Goal: Information Seeking & Learning: Learn about a topic

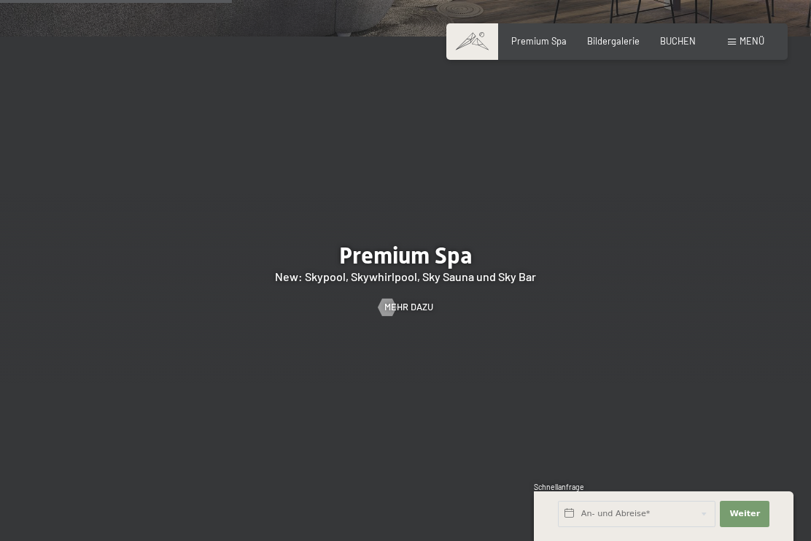
scroll to position [1577, 0]
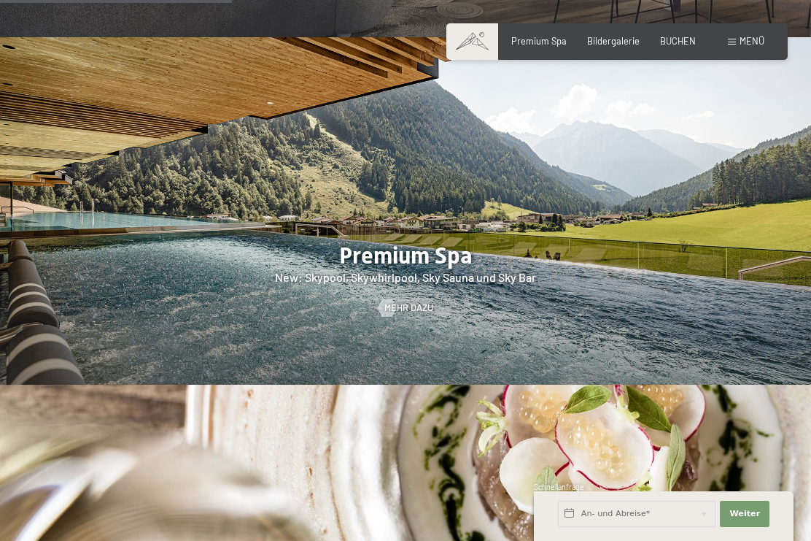
click at [398, 312] on link "Mehr dazu" at bounding box center [406, 307] width 55 height 13
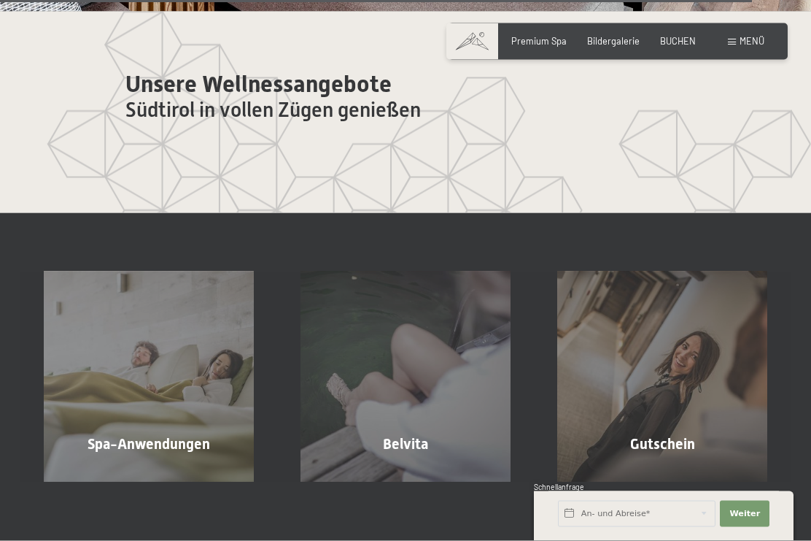
scroll to position [6450, 0]
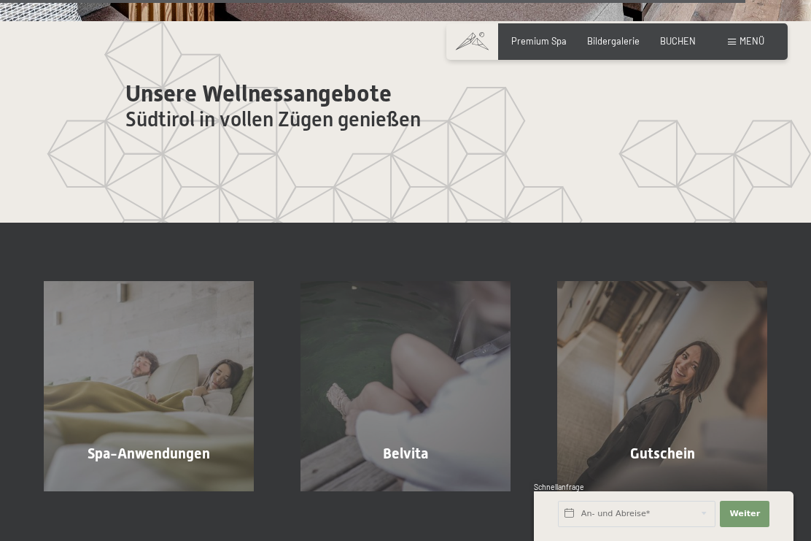
click at [751, 39] on span "Menü" at bounding box center [752, 41] width 25 height 12
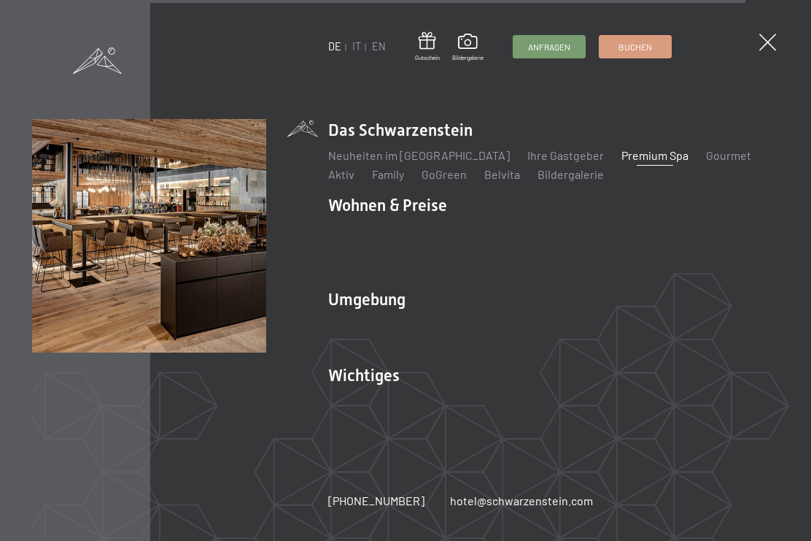
click at [353, 55] on div "DE IT EN Gutschein Bildergalerie Anfragen Buchen" at bounding box center [500, 47] width 344 height 30
click at [360, 48] on link "IT" at bounding box center [356, 46] width 9 height 12
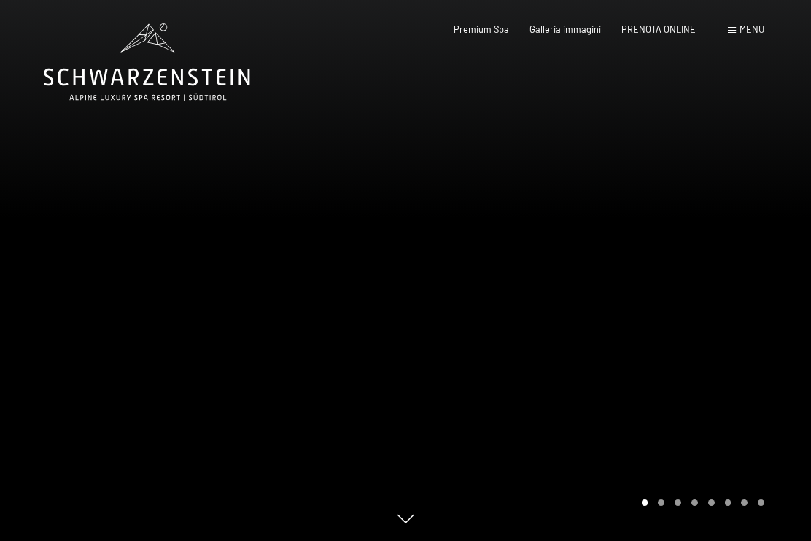
click at [484, 33] on span "Premium Spa" at bounding box center [481, 29] width 55 height 12
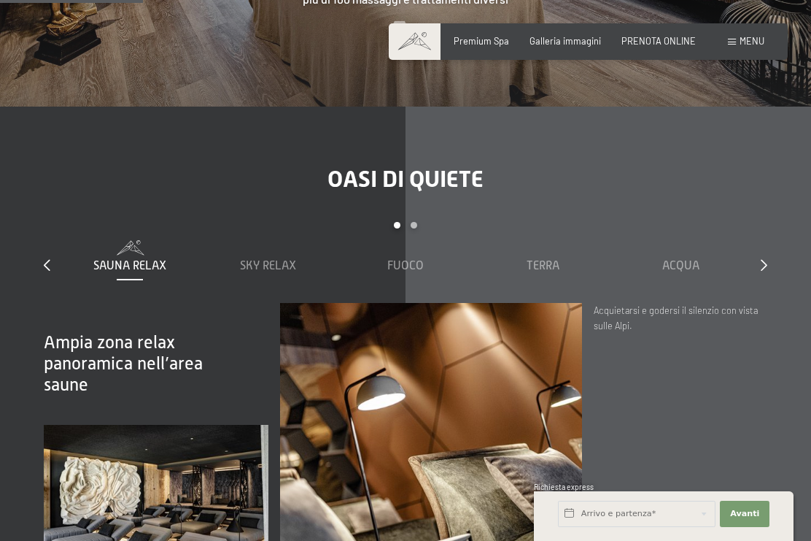
scroll to position [1393, 0]
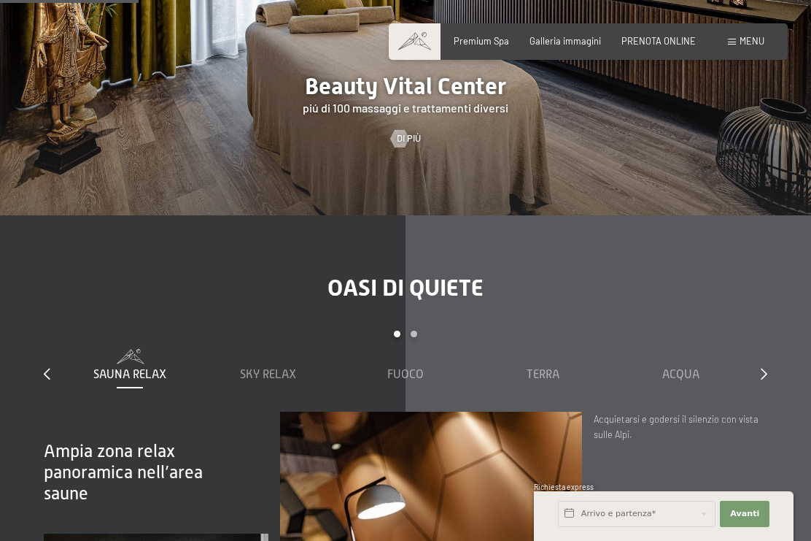
click at [405, 130] on div at bounding box center [400, 139] width 10 height 18
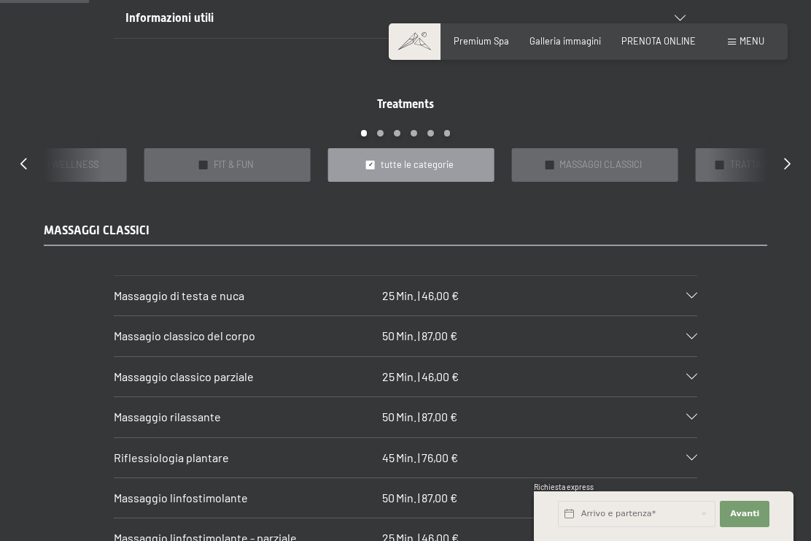
scroll to position [1066, 0]
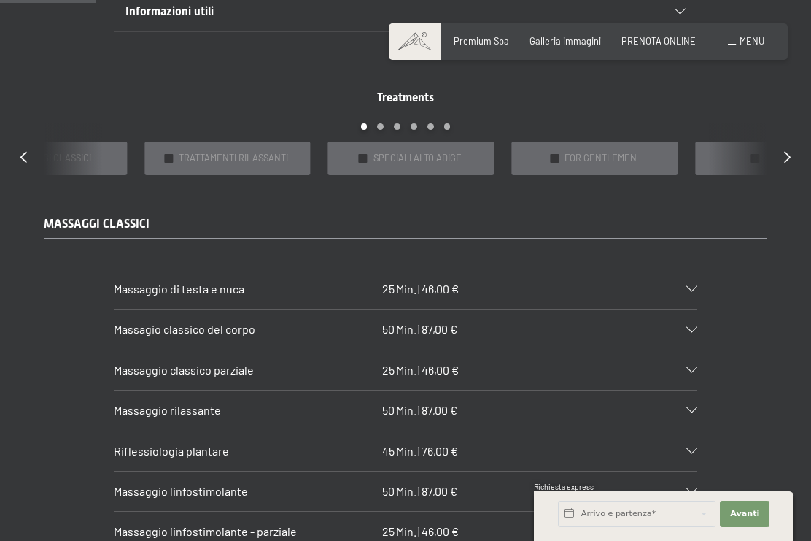
click at [462, 152] on span "SPECIALI ALTO ADIGE" at bounding box center [418, 158] width 88 height 13
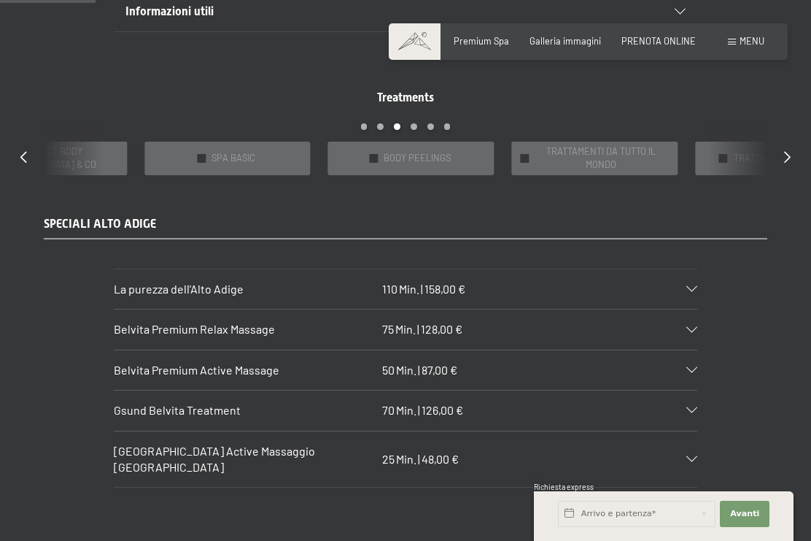
click at [452, 153] on div "✓ BODY PEELINGS" at bounding box center [411, 158] width 166 height 33
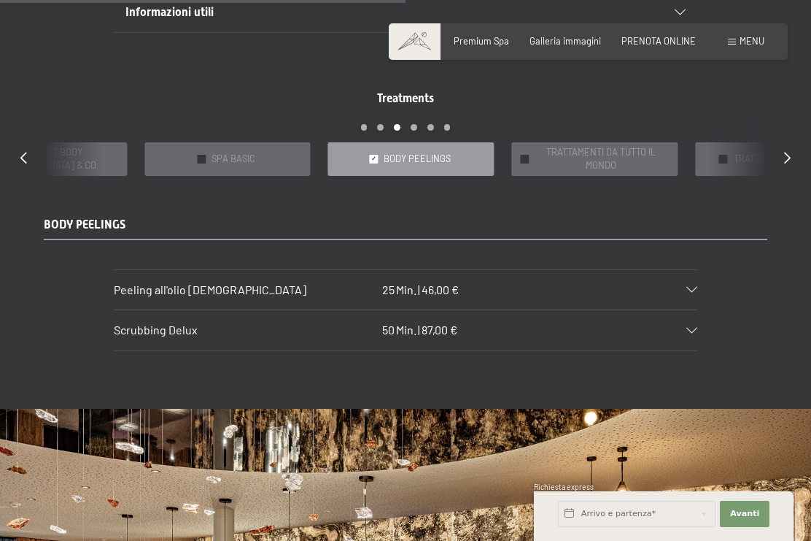
scroll to position [1064, 0]
click at [727, 158] on div at bounding box center [723, 159] width 9 height 9
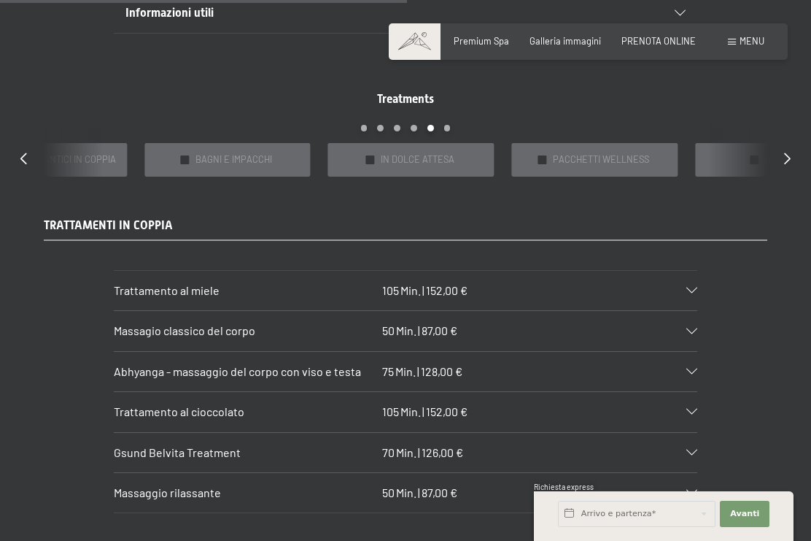
click at [606, 162] on div "✓ PACCHETTI WELLNESS" at bounding box center [594, 159] width 166 height 33
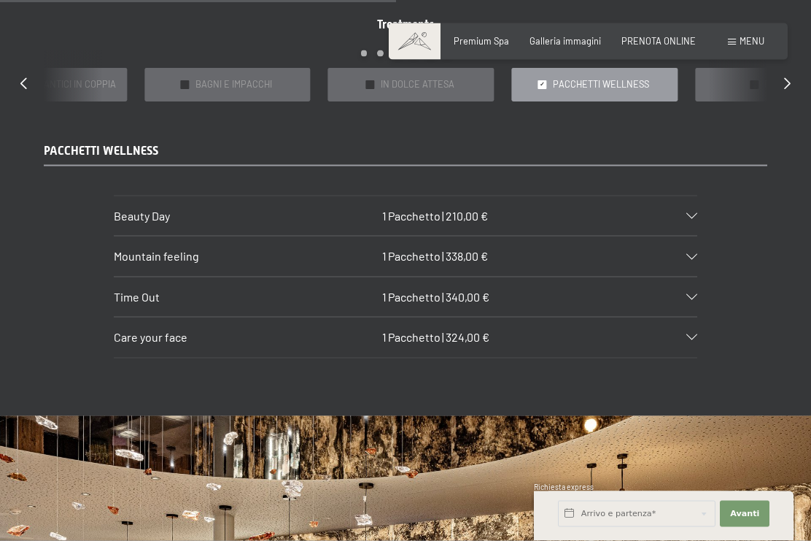
scroll to position [1142, 0]
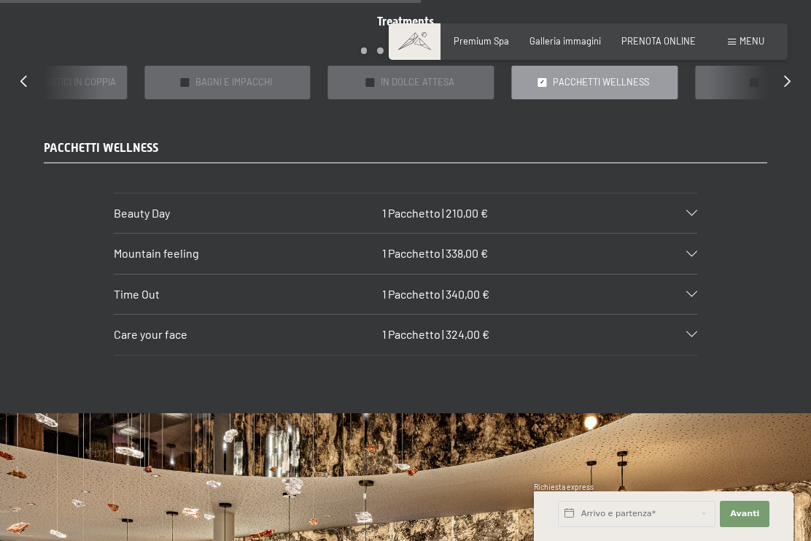
click at [601, 204] on div "Beauty Day 1 Pacchetto | 210,00 €" at bounding box center [406, 212] width 584 height 39
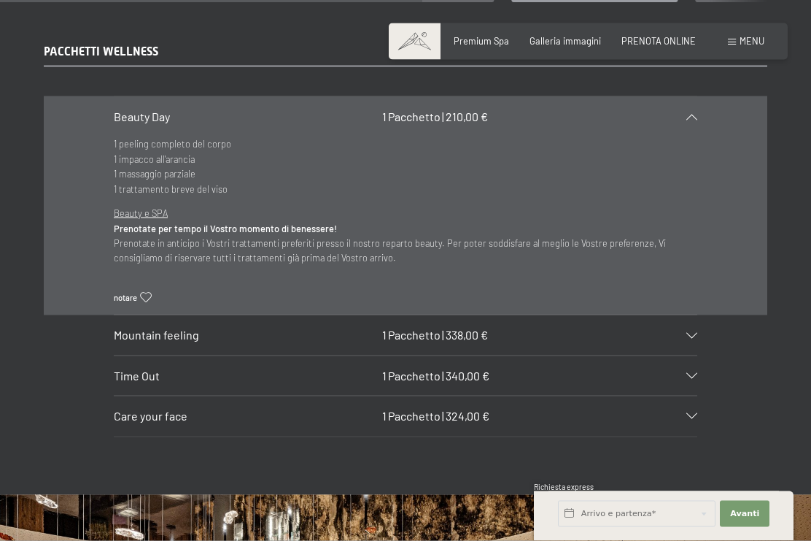
scroll to position [1245, 0]
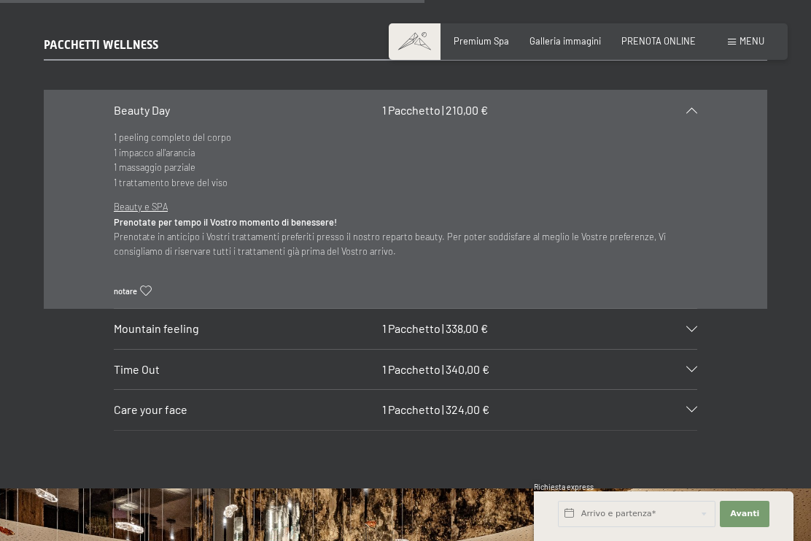
click at [696, 326] on icon at bounding box center [691, 329] width 11 height 6
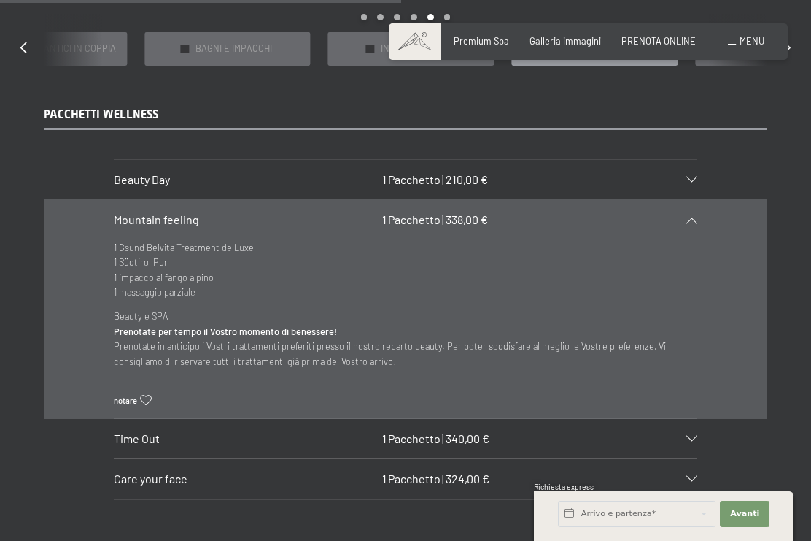
scroll to position [1172, 0]
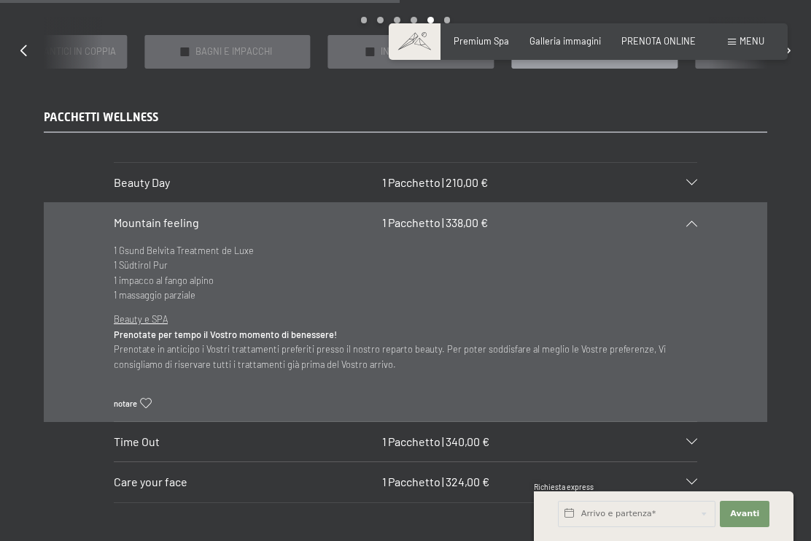
click at [693, 179] on icon at bounding box center [691, 182] width 11 height 6
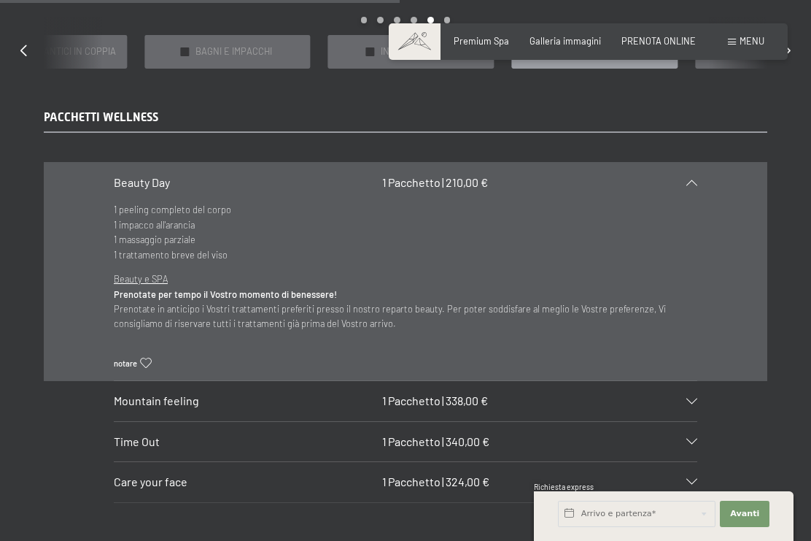
click at [697, 479] on icon at bounding box center [691, 482] width 11 height 6
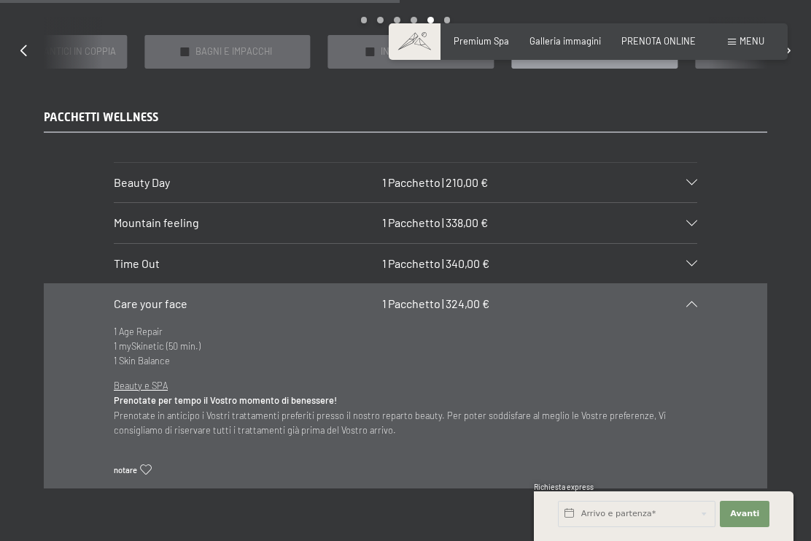
click at [690, 260] on icon at bounding box center [691, 263] width 11 height 6
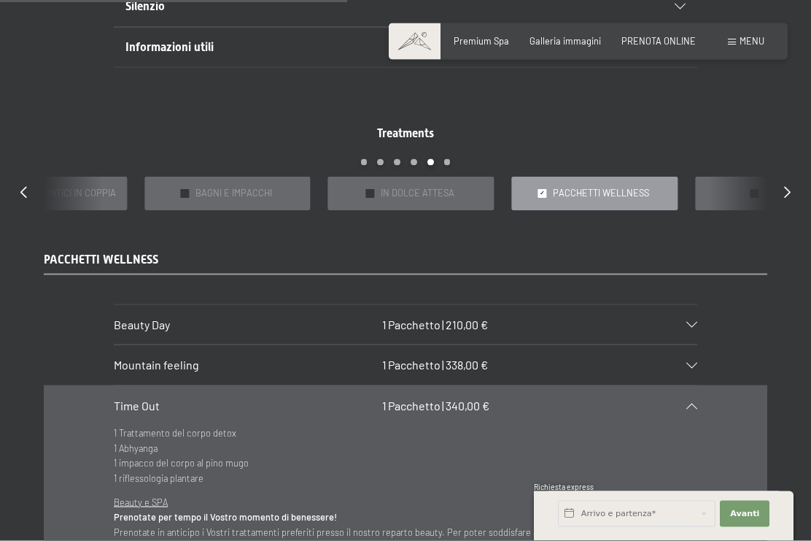
scroll to position [1032, 0]
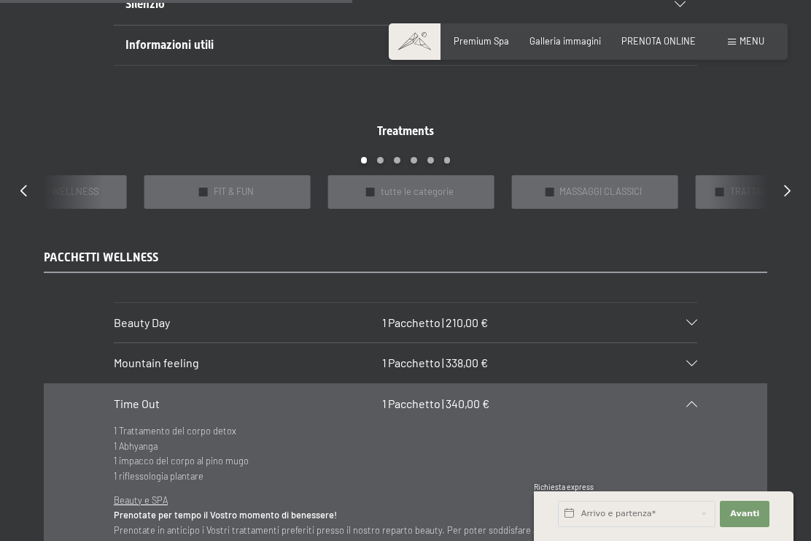
click at [465, 191] on div "✓ tutte le categorie" at bounding box center [411, 191] width 166 height 33
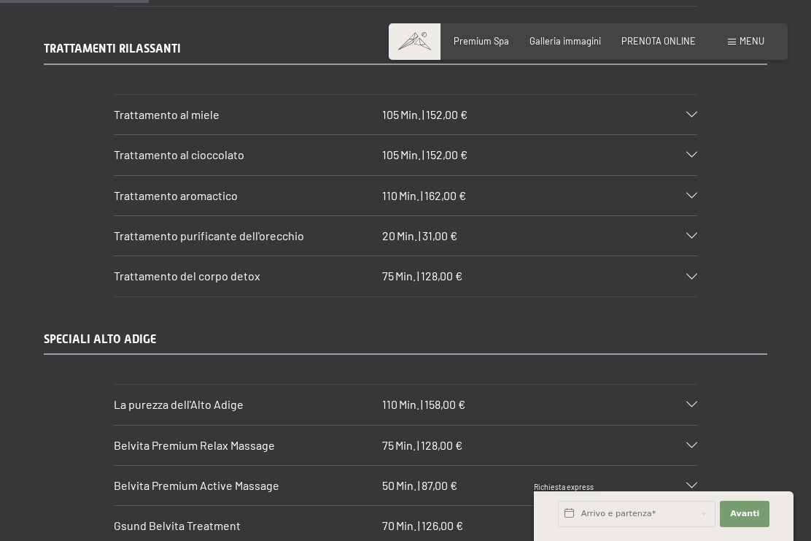
scroll to position [1695, 0]
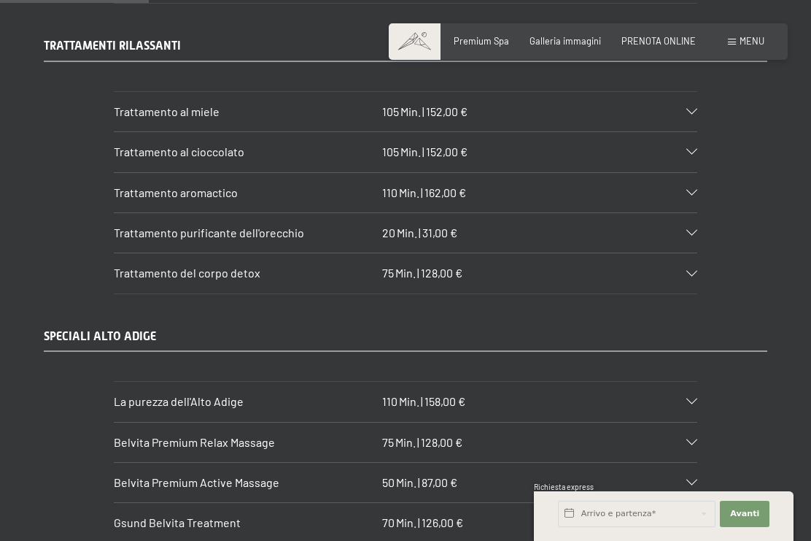
click at [697, 271] on icon at bounding box center [691, 274] width 11 height 6
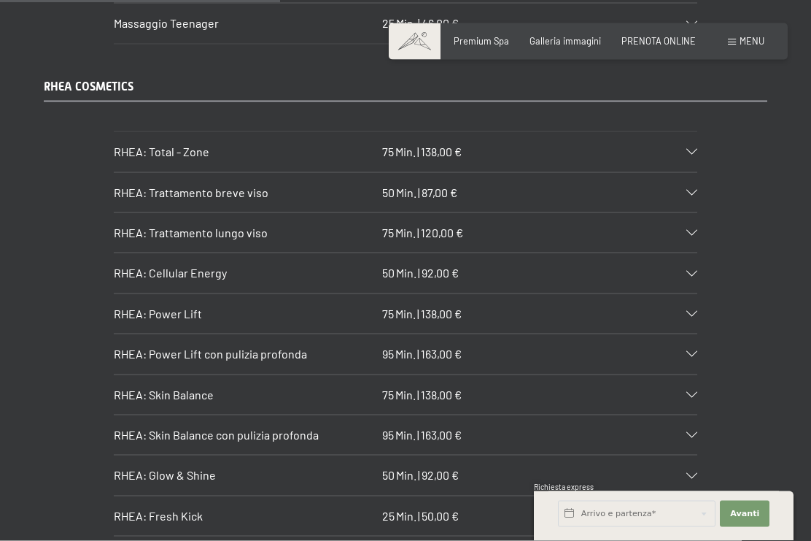
scroll to position [3203, 0]
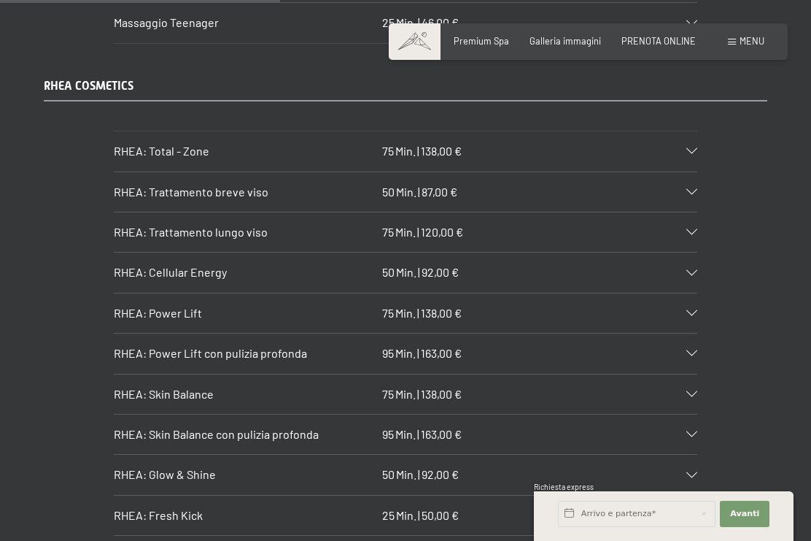
click at [689, 189] on icon at bounding box center [691, 192] width 11 height 6
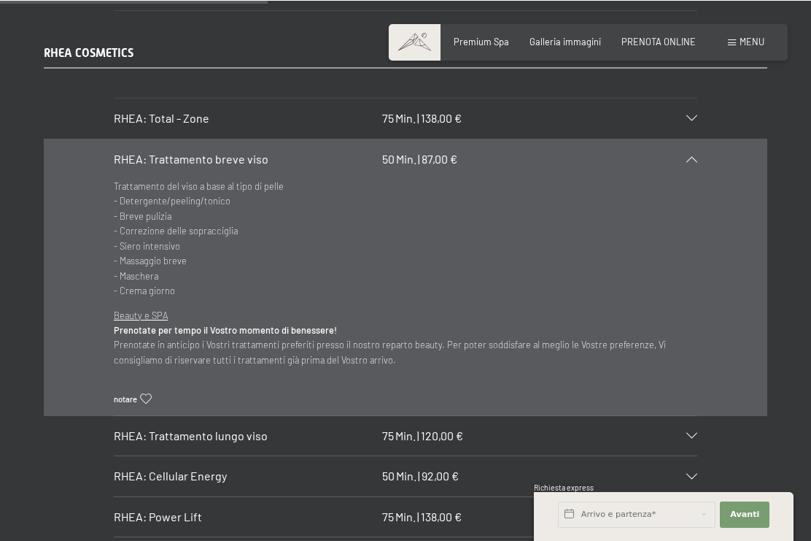
scroll to position [3073, 0]
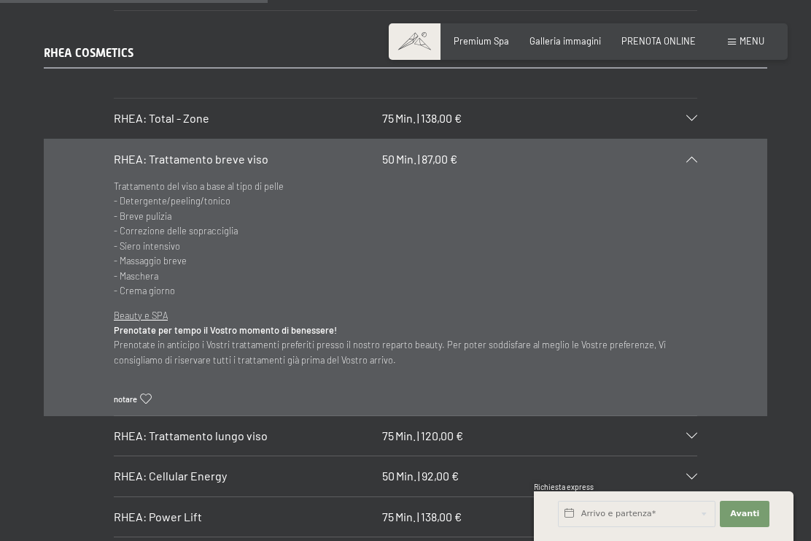
click at [692, 416] on div "RHEA: Trattamento lungo viso 75 Min. | 120,00 €" at bounding box center [406, 435] width 584 height 39
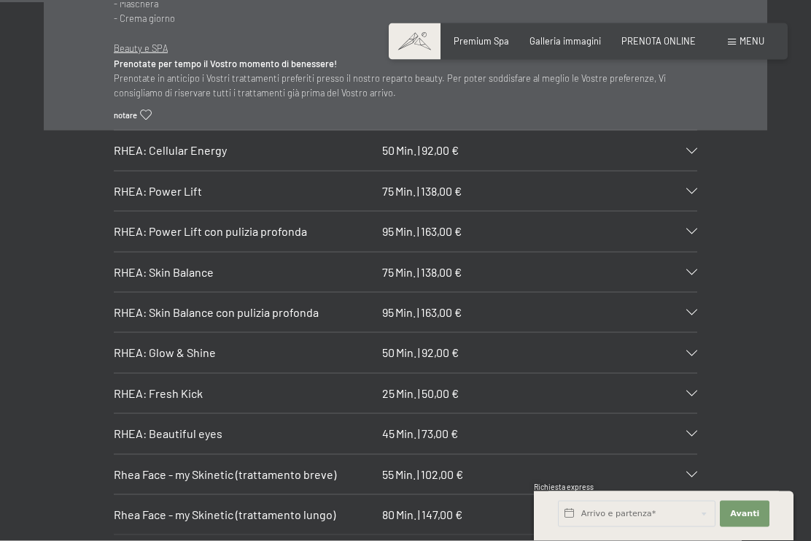
scroll to position [3397, 0]
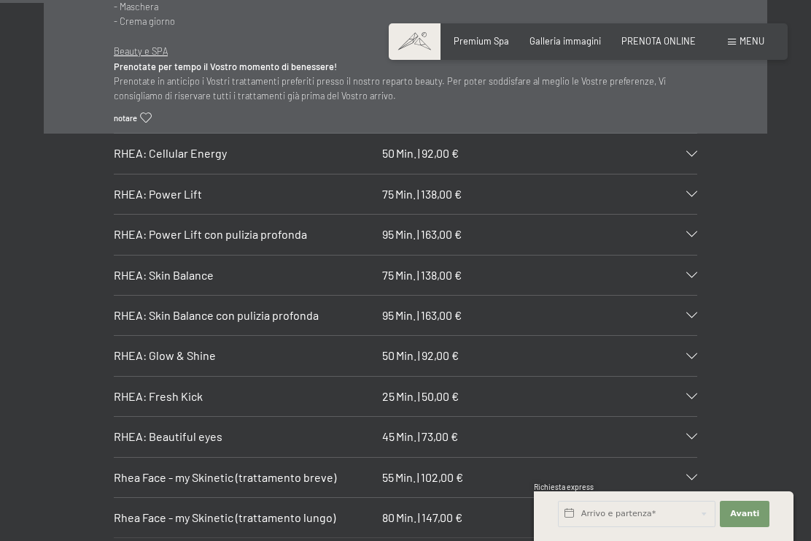
click at [691, 457] on div "Rhea Face - my Skinetic (trattamento breve) 55 Min. | 102,00 €" at bounding box center [406, 476] width 584 height 39
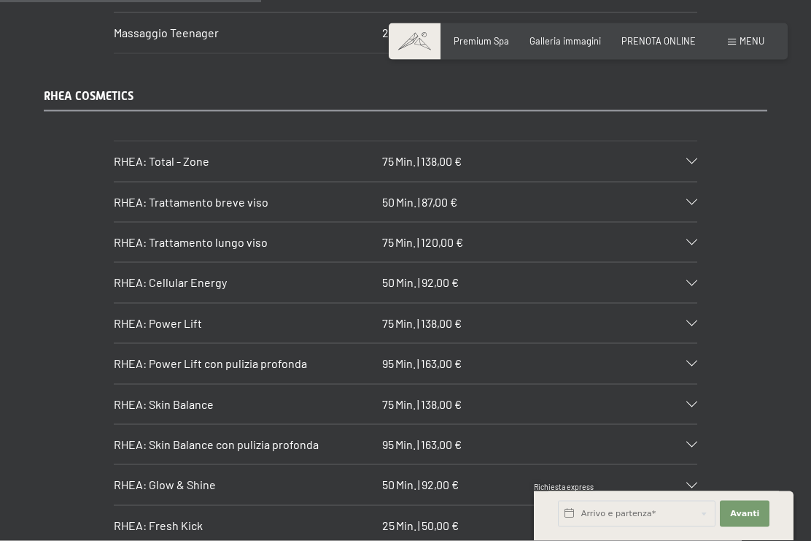
scroll to position [3029, 0]
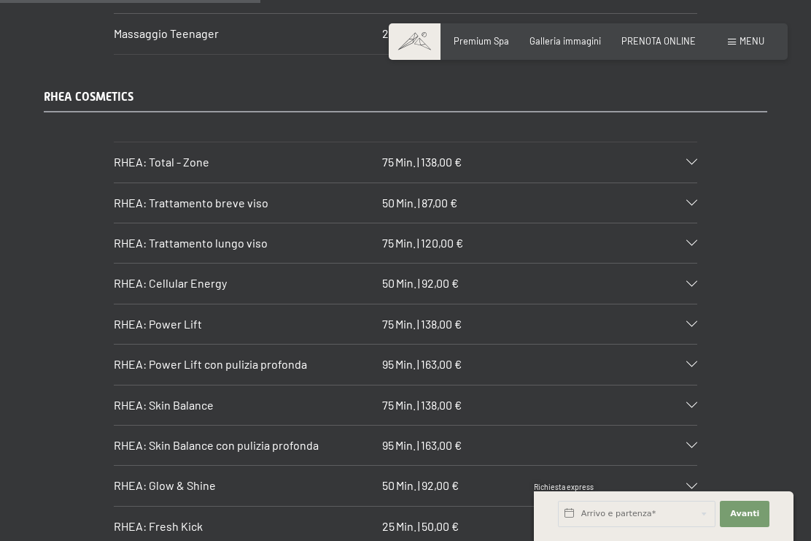
click at [685, 159] on div at bounding box center [685, 162] width 26 height 6
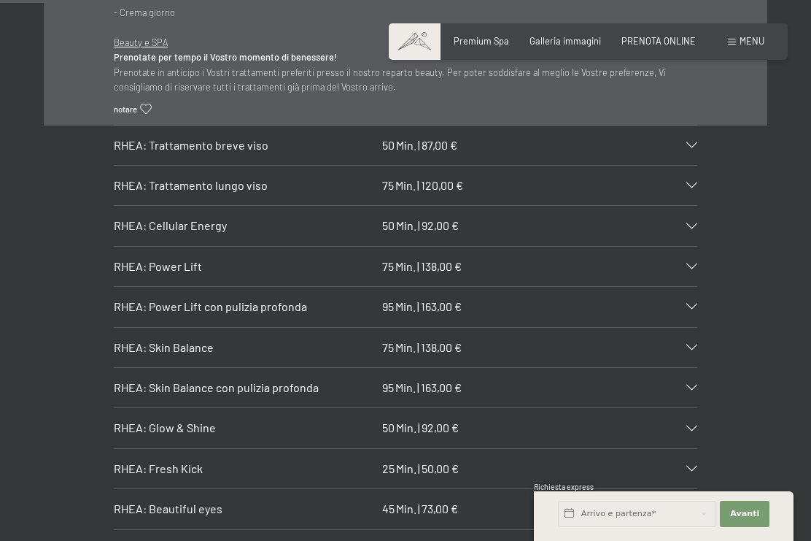
scroll to position [3308, 0]
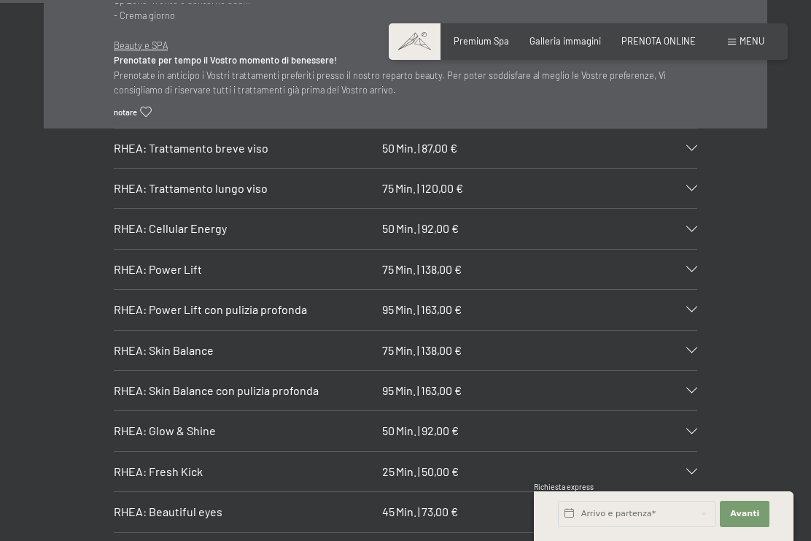
click at [692, 266] on icon at bounding box center [691, 269] width 11 height 6
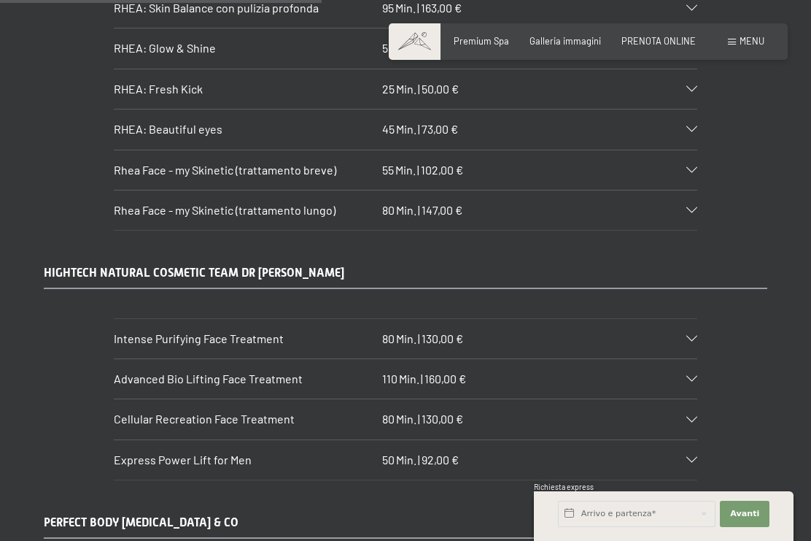
scroll to position [3777, 0]
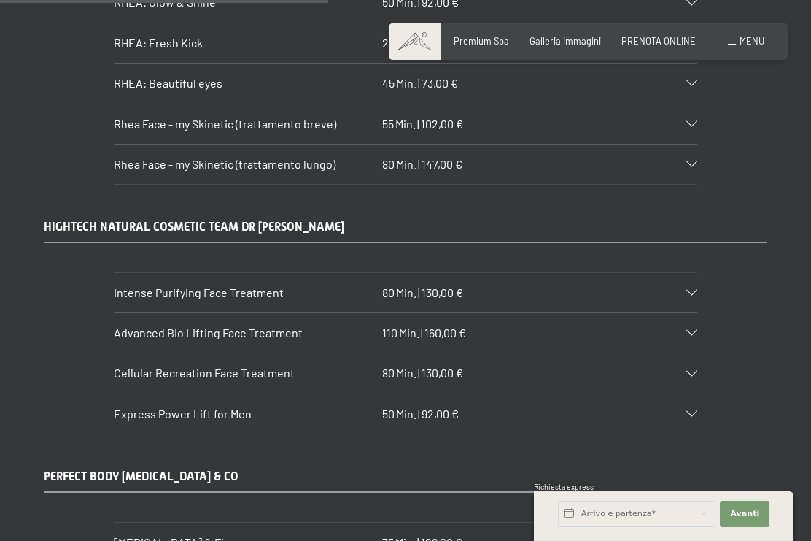
click at [684, 290] on div at bounding box center [685, 293] width 26 height 6
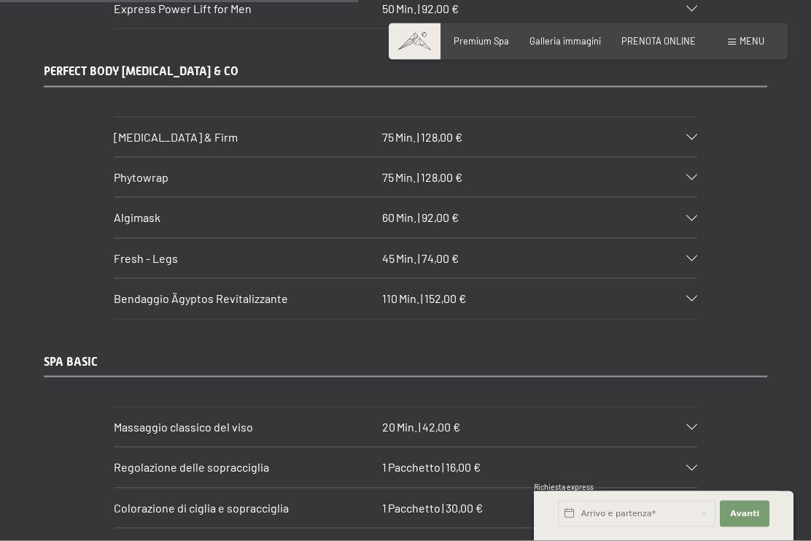
scroll to position [4081, 0]
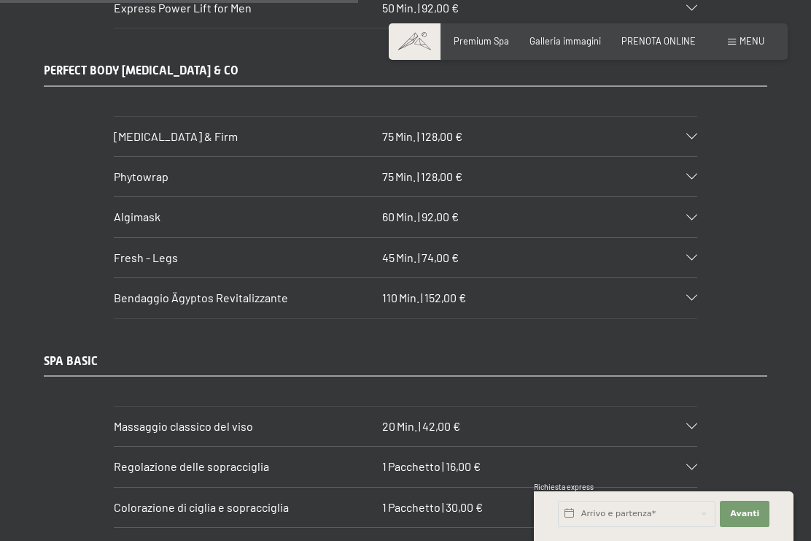
click at [691, 117] on div "[MEDICAL_DATA] & Firm 75 Min. | 128,00 €" at bounding box center [406, 136] width 584 height 39
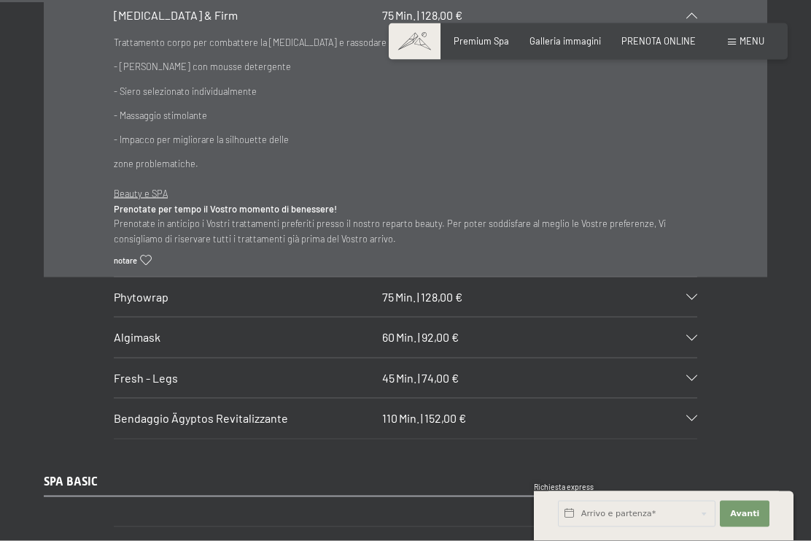
scroll to position [4046, 0]
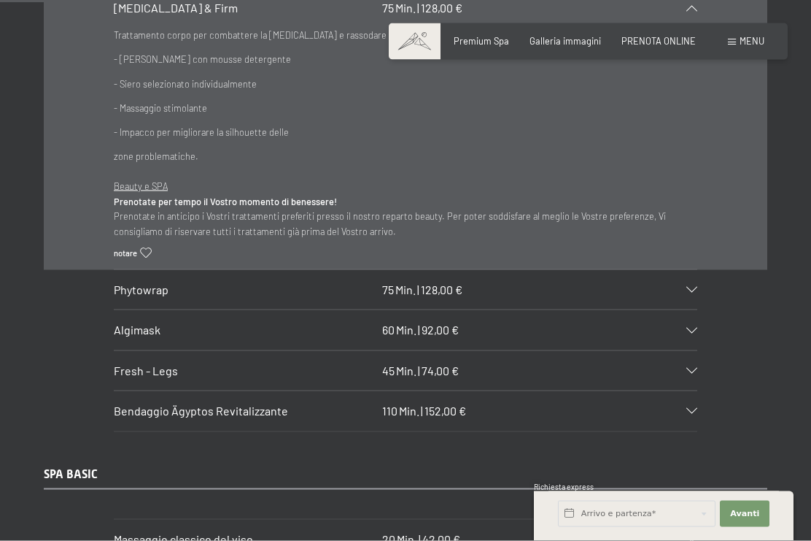
click at [692, 270] on div "Phytowrap 75 Min. | 128,00 €" at bounding box center [406, 289] width 584 height 39
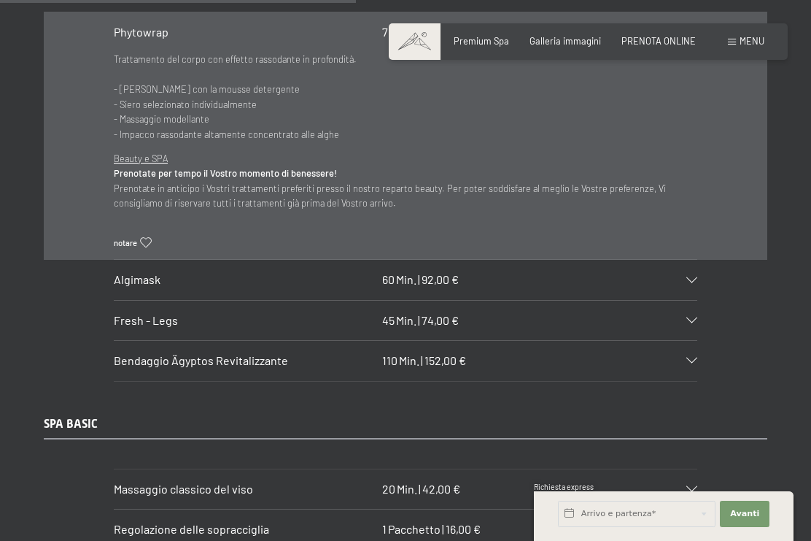
scroll to position [4074, 0]
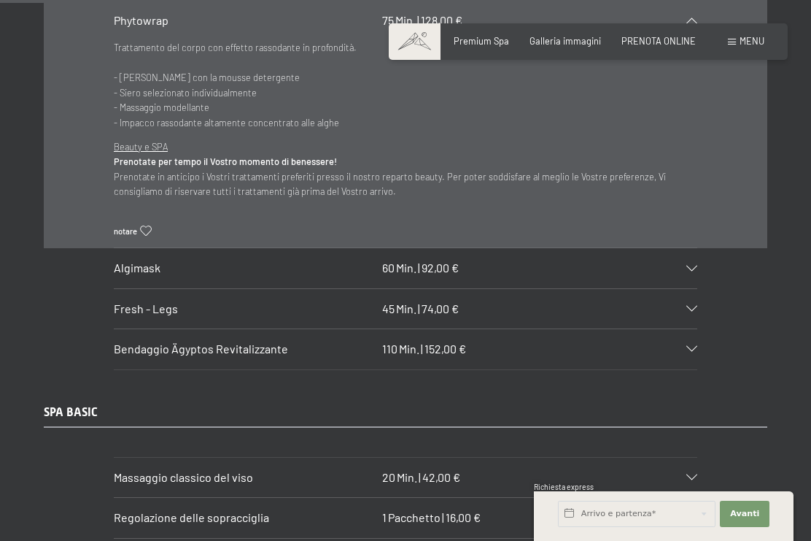
click at [689, 266] on icon at bounding box center [691, 269] width 11 height 6
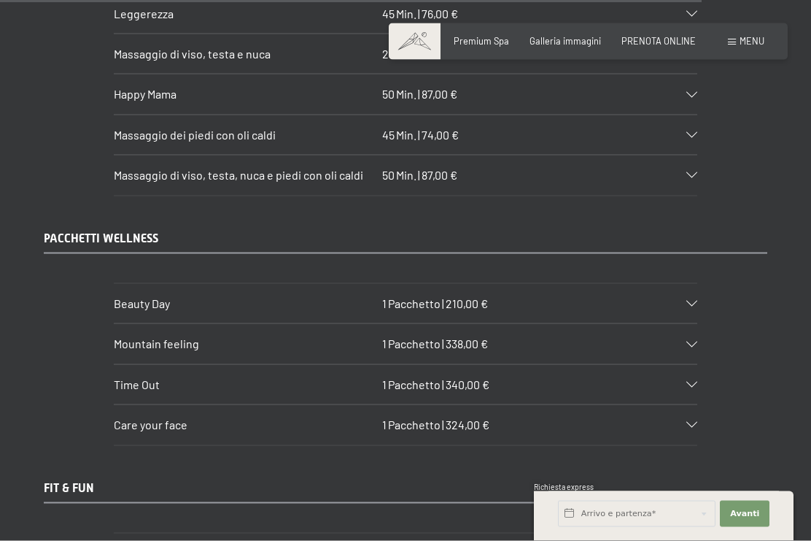
scroll to position [8023, 0]
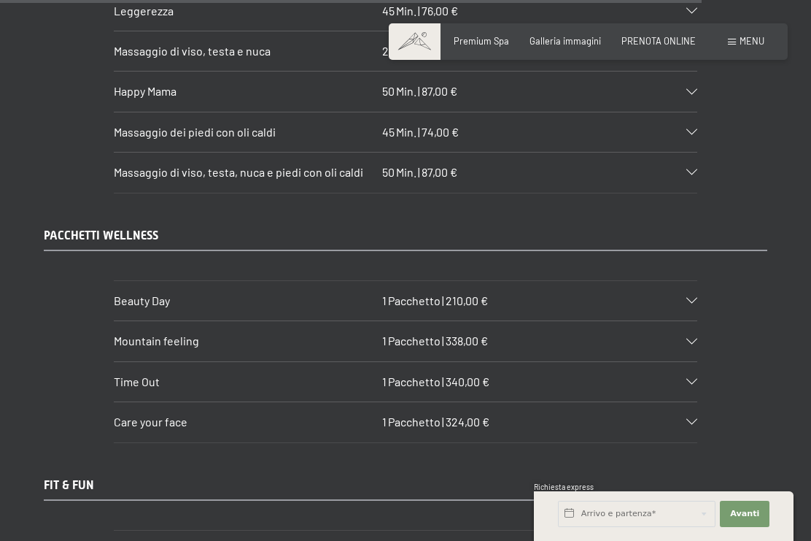
click at [684, 379] on div at bounding box center [685, 382] width 26 height 6
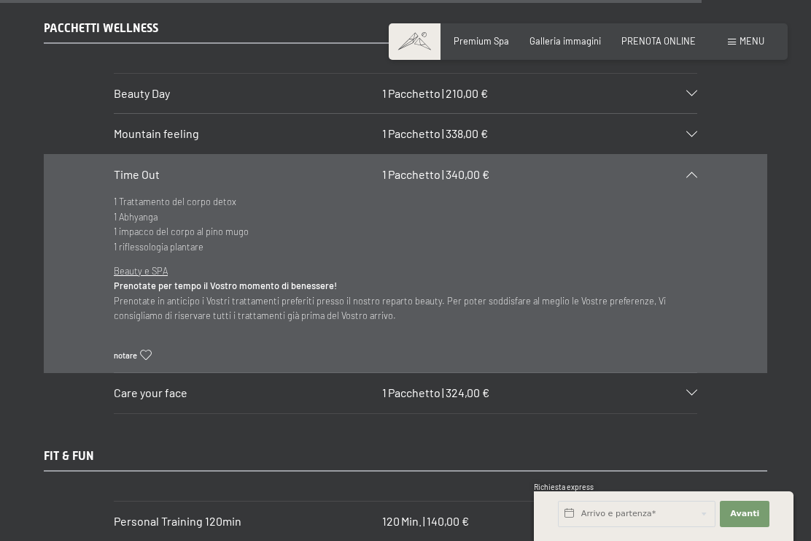
click at [677, 390] on div at bounding box center [685, 393] width 26 height 6
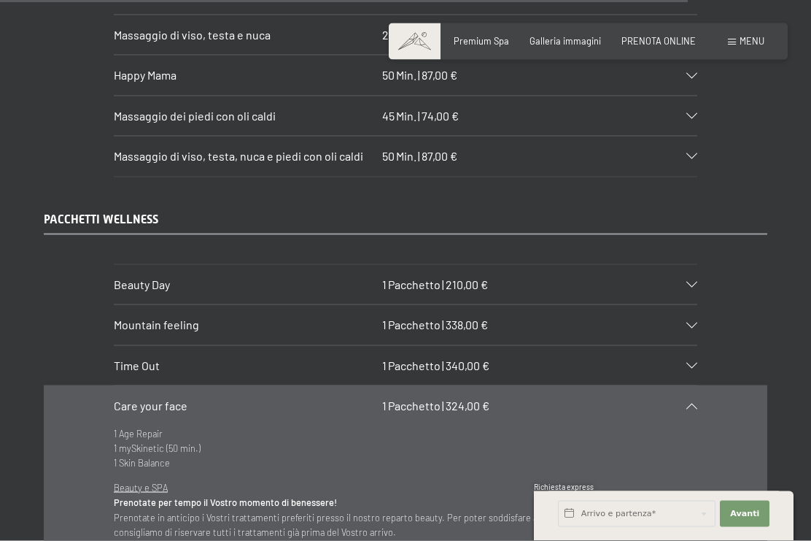
click at [687, 265] on div "Beauty Day 1 Pacchetto | 210,00 €" at bounding box center [406, 284] width 584 height 39
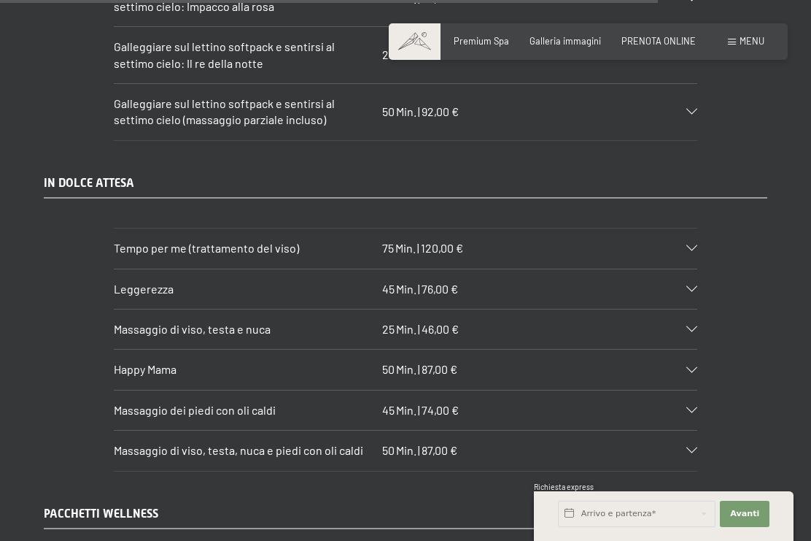
scroll to position [7537, 0]
click at [682, 246] on div at bounding box center [685, 249] width 26 height 6
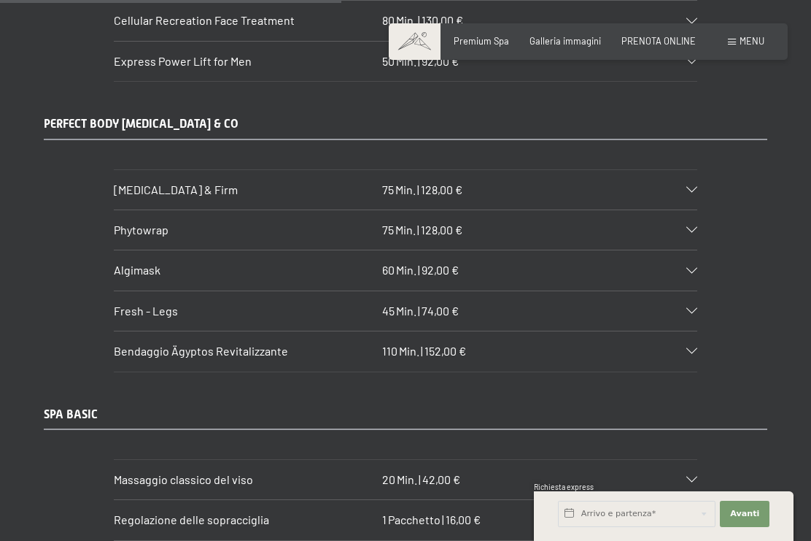
scroll to position [3862, 0]
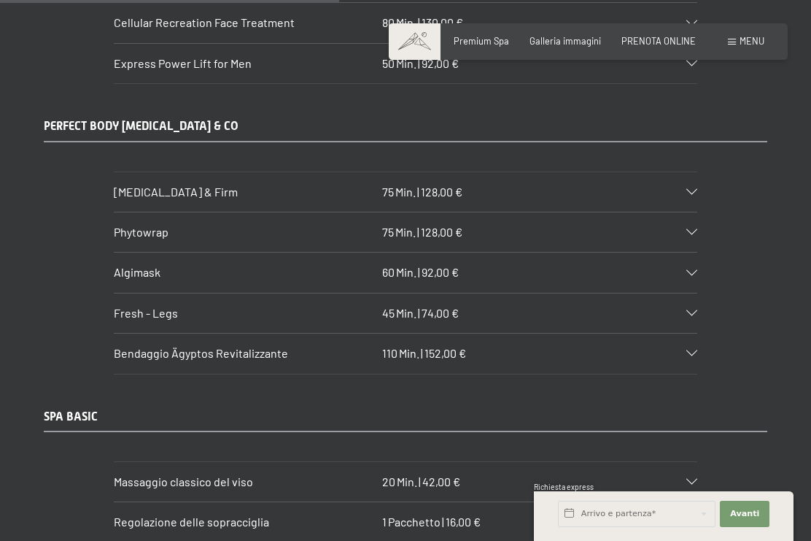
click at [689, 172] on div "[MEDICAL_DATA] & Firm 75 Min. | 128,00 €" at bounding box center [406, 191] width 584 height 39
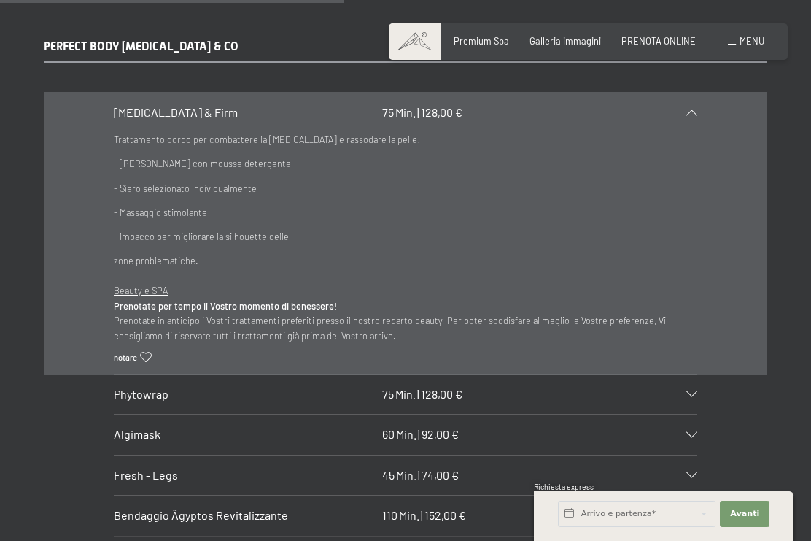
scroll to position [3942, 0]
click at [689, 414] on div "Algimask 60 Min. | 92,00 €" at bounding box center [406, 433] width 584 height 39
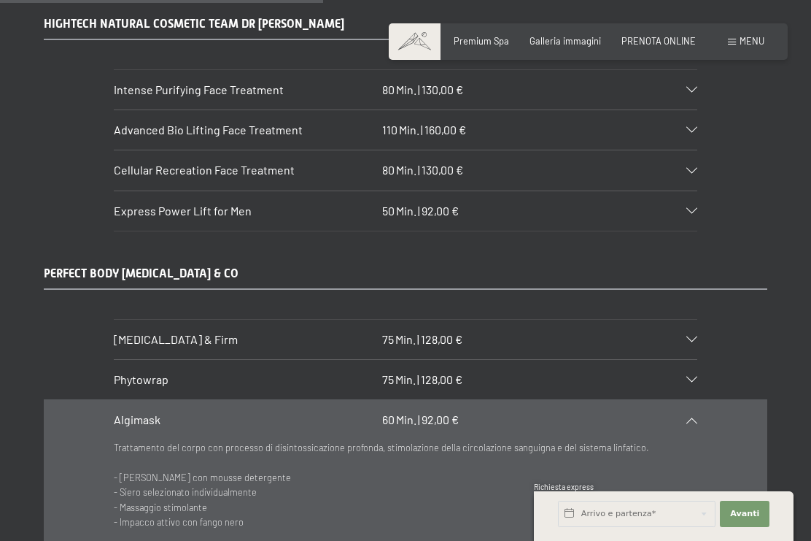
scroll to position [3710, 0]
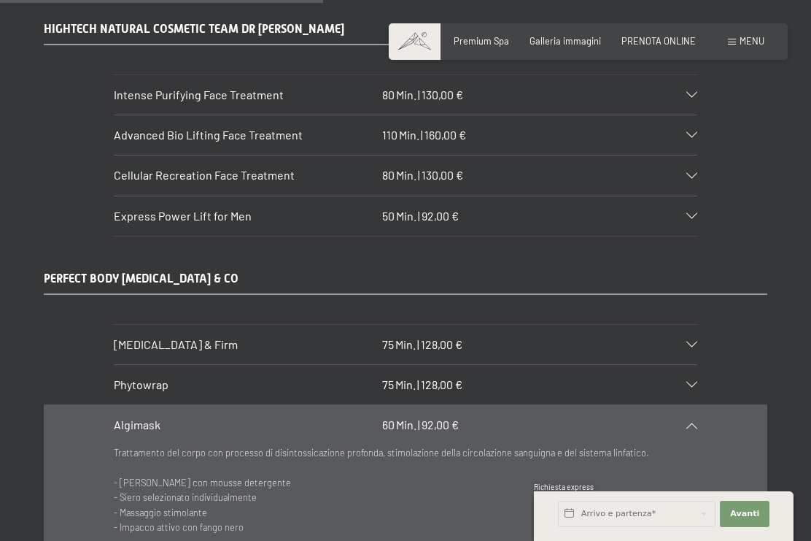
click at [690, 365] on div "Phytowrap 75 Min. | 128,00 €" at bounding box center [406, 384] width 584 height 39
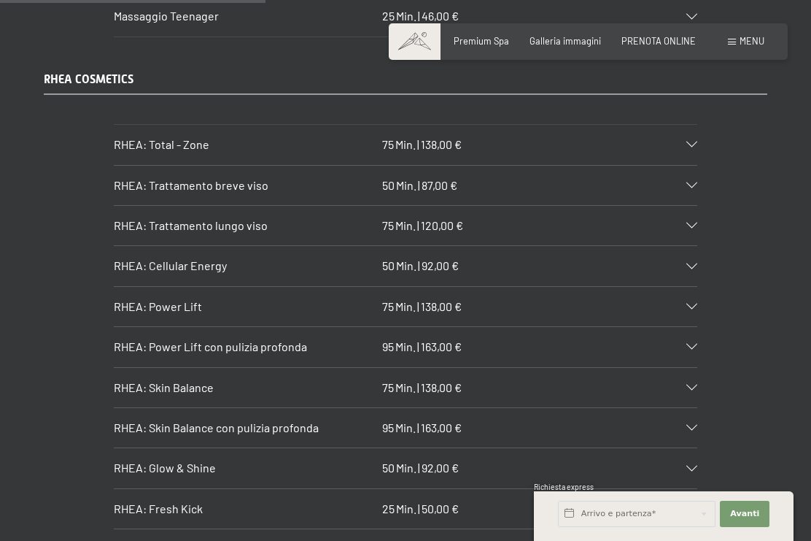
scroll to position [3046, 0]
click at [680, 166] on div "RHEA: Trattamento breve viso 50 Min. | 87,00 €" at bounding box center [406, 185] width 584 height 39
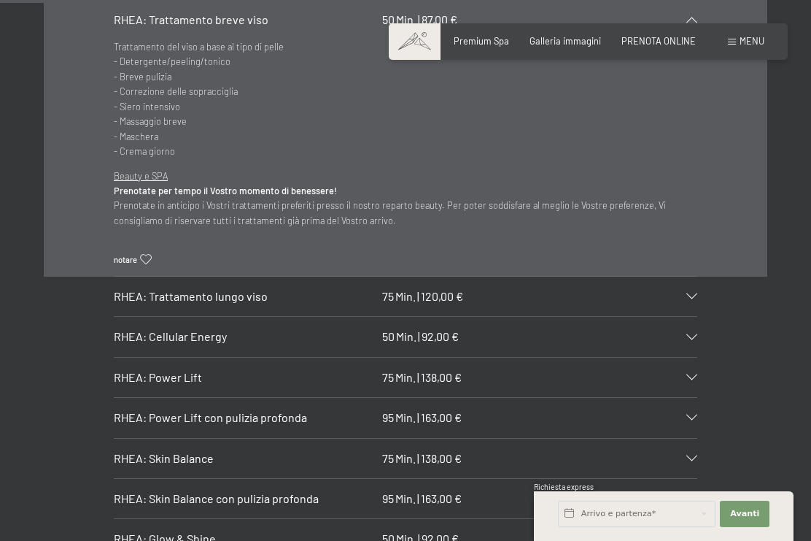
scroll to position [3213, 0]
click at [689, 357] on div "RHEA: Power Lift 75 Min. | 138,00 €" at bounding box center [406, 376] width 584 height 39
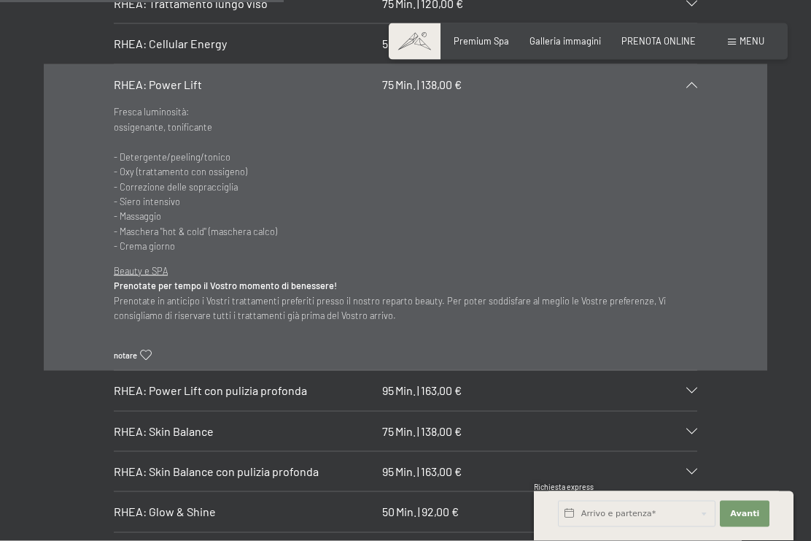
scroll to position [3283, 0]
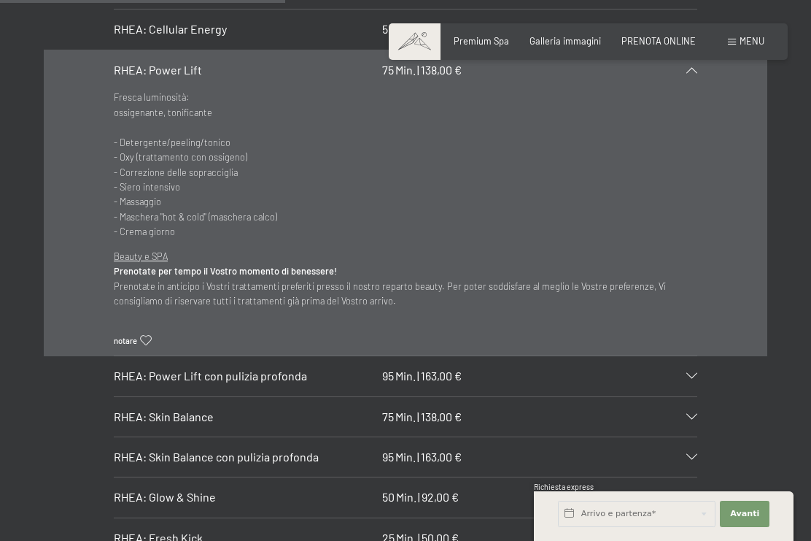
click at [684, 414] on div at bounding box center [685, 417] width 26 height 6
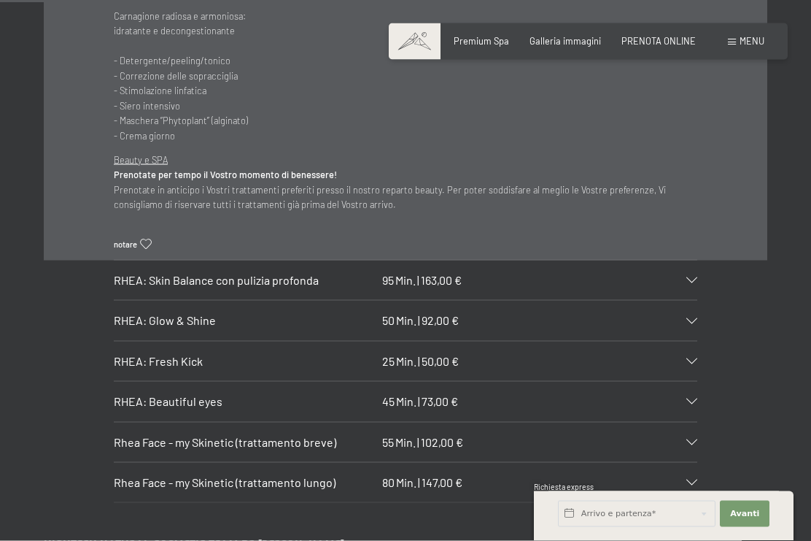
scroll to position [3447, 0]
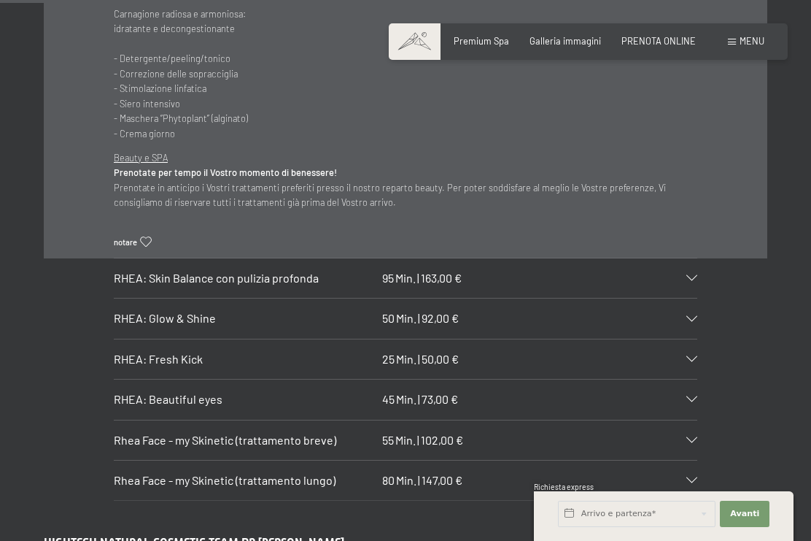
click at [690, 437] on icon at bounding box center [691, 440] width 11 height 6
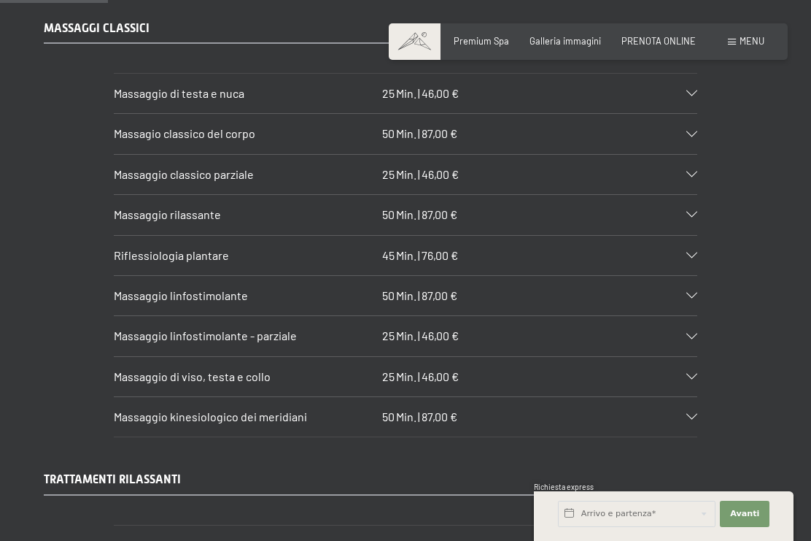
scroll to position [1261, 0]
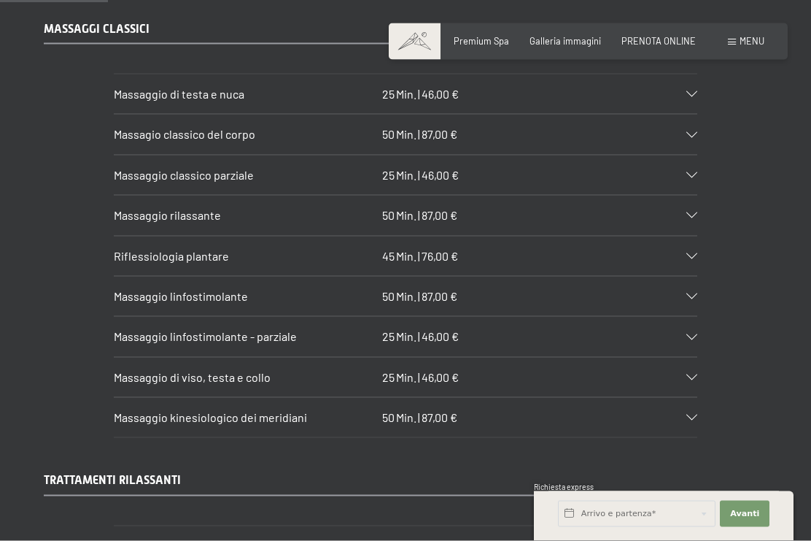
click at [691, 323] on div "Massaggio linfostimolante - parziale 25 Min. | 46,00 €" at bounding box center [406, 336] width 584 height 39
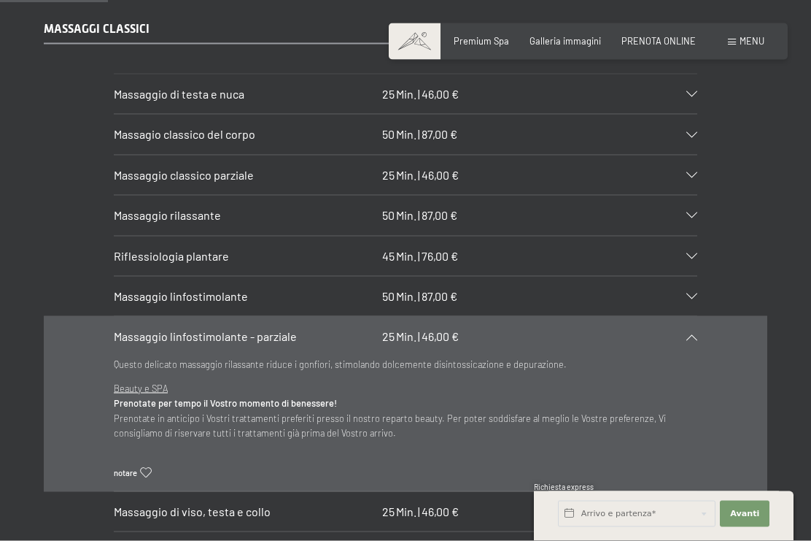
scroll to position [1261, 0]
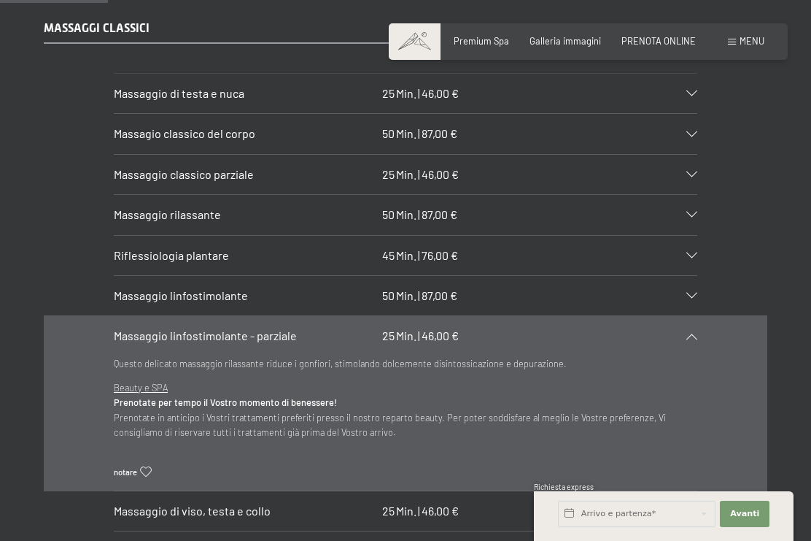
click at [691, 171] on icon at bounding box center [691, 174] width 11 height 6
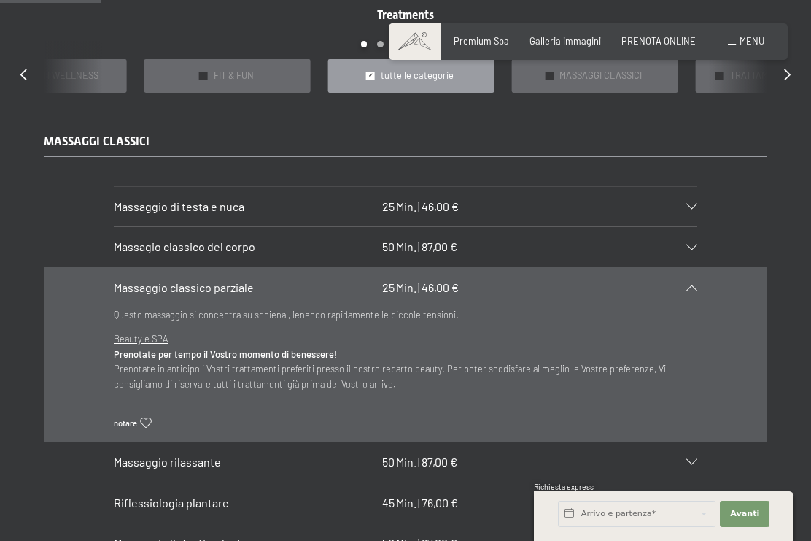
scroll to position [1147, 0]
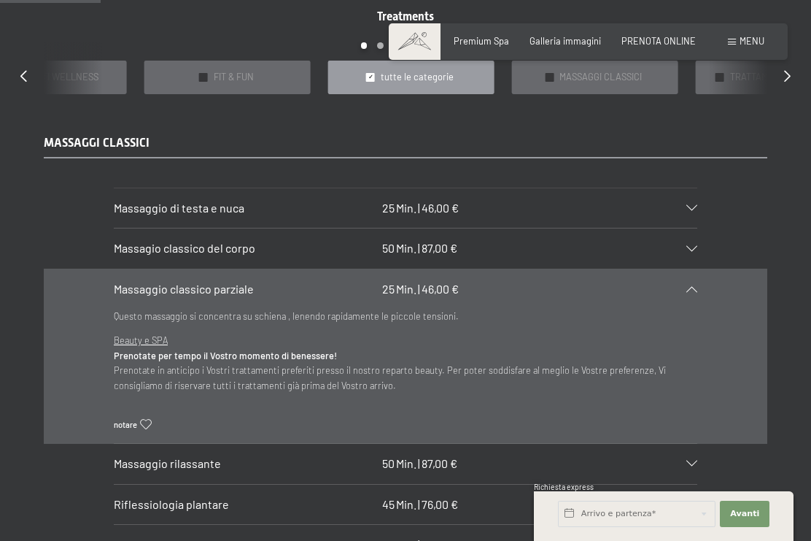
click at [691, 193] on div "Massaggio di testa e nuca 25 Min. | 46,00 €" at bounding box center [406, 207] width 584 height 39
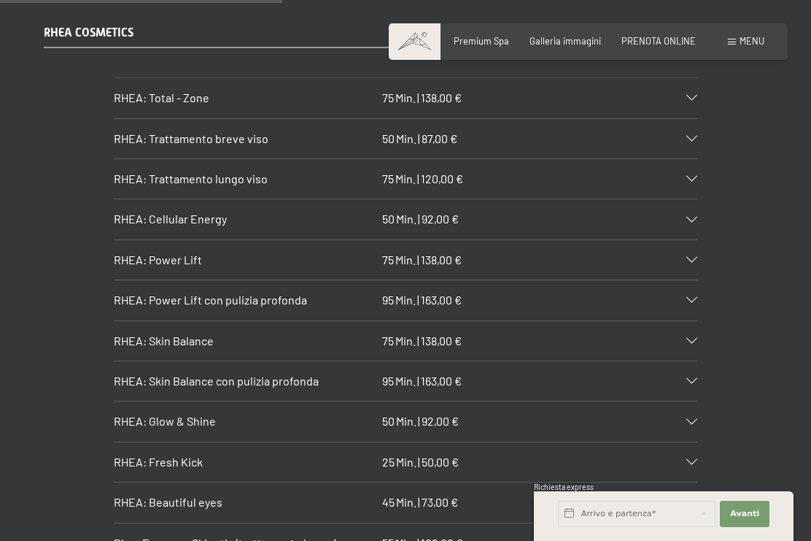
scroll to position [3222, 0]
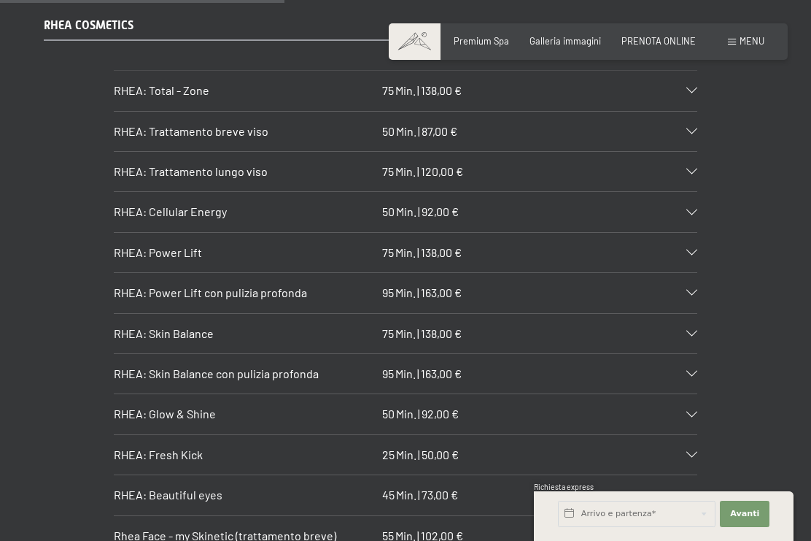
click at [686, 394] on div "RHEA: Glow & Shine 50 Min. | 92,00 €" at bounding box center [406, 413] width 584 height 39
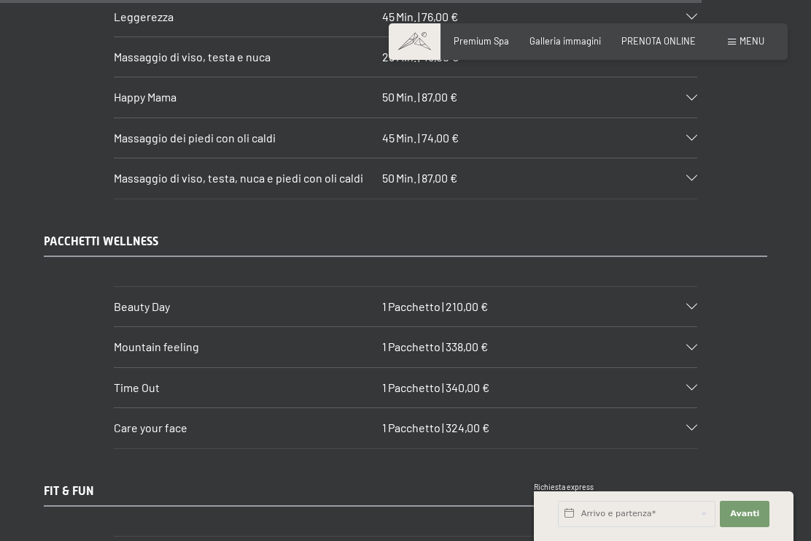
scroll to position [8090, 0]
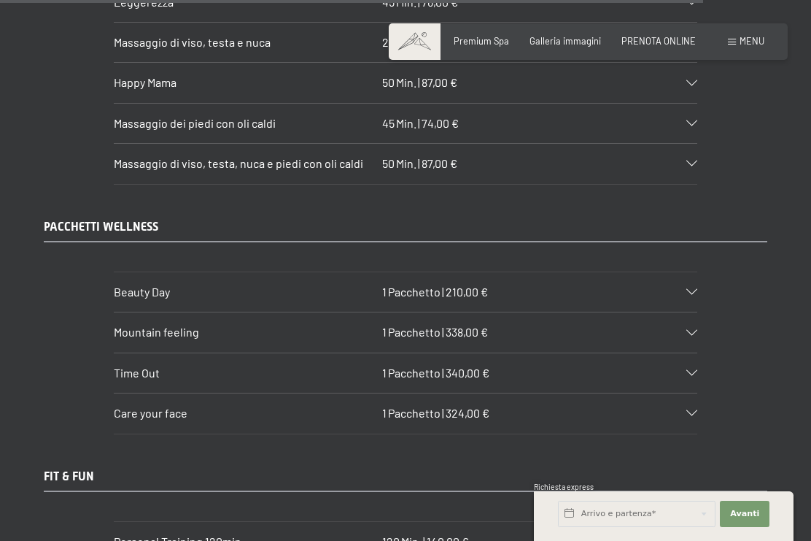
click at [688, 289] on icon at bounding box center [691, 292] width 11 height 6
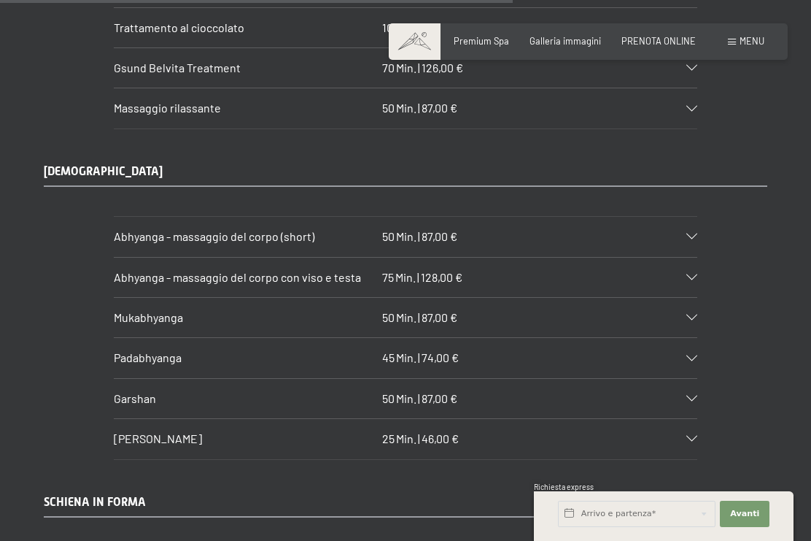
scroll to position [5870, 0]
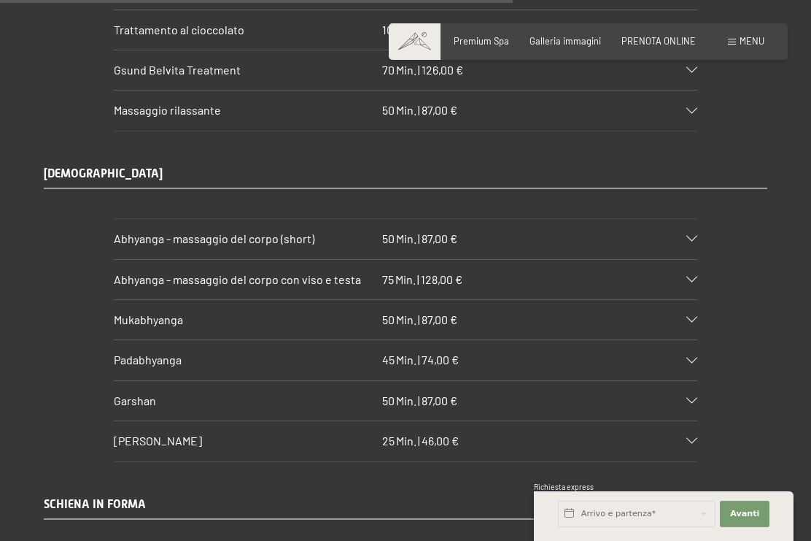
click at [688, 398] on icon at bounding box center [691, 401] width 11 height 6
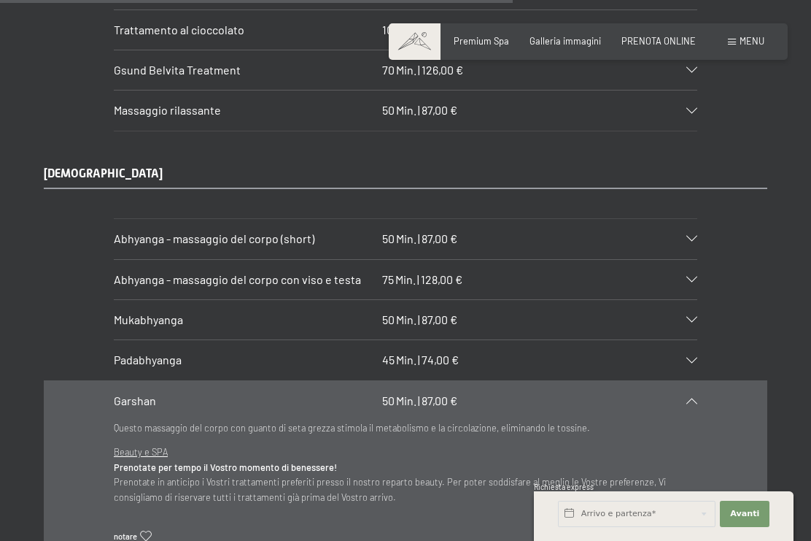
click at [691, 357] on icon at bounding box center [691, 360] width 11 height 6
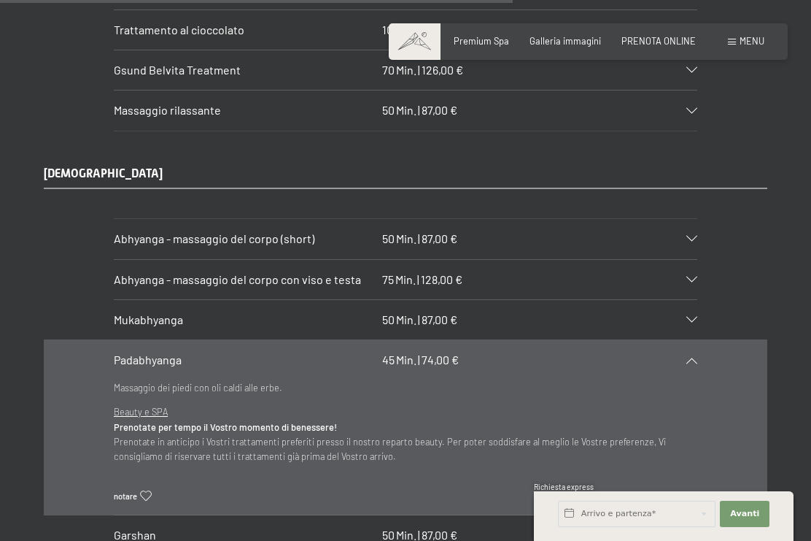
click at [686, 300] on div "Mukabhyanga 50 Min. | 87,00 €" at bounding box center [406, 319] width 584 height 39
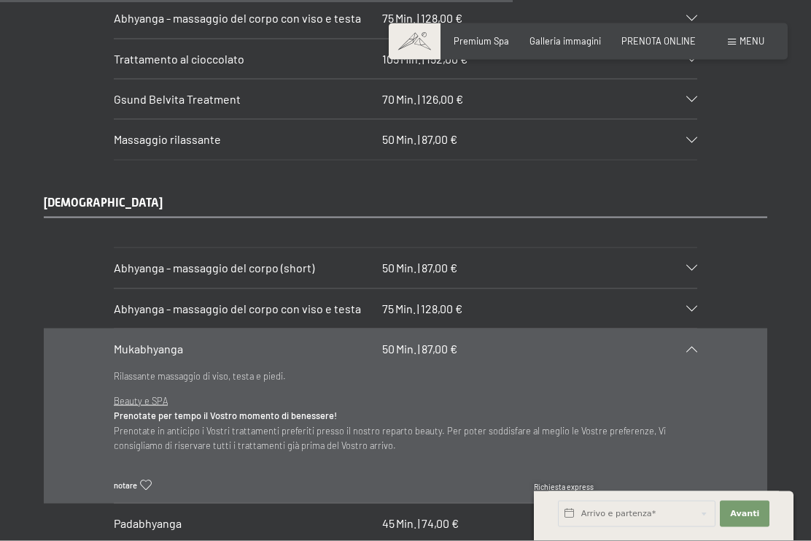
scroll to position [5838, 0]
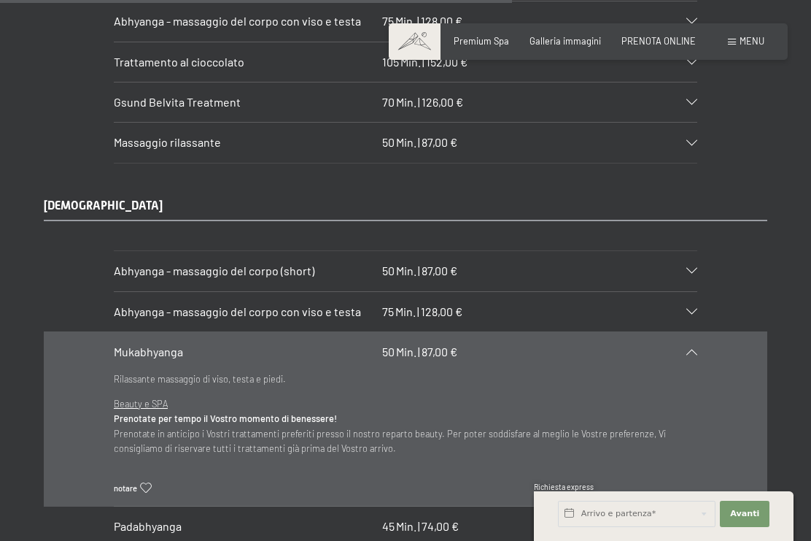
click at [682, 309] on div at bounding box center [685, 312] width 26 height 6
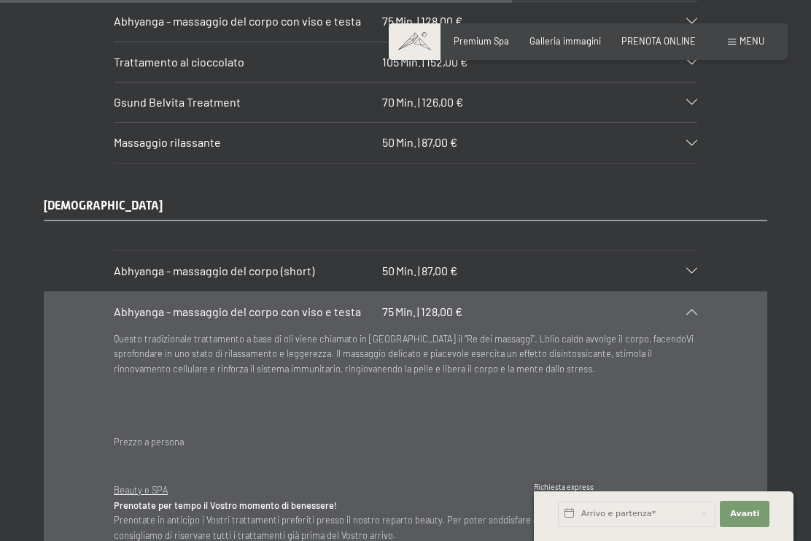
click at [683, 268] on div at bounding box center [685, 271] width 26 height 6
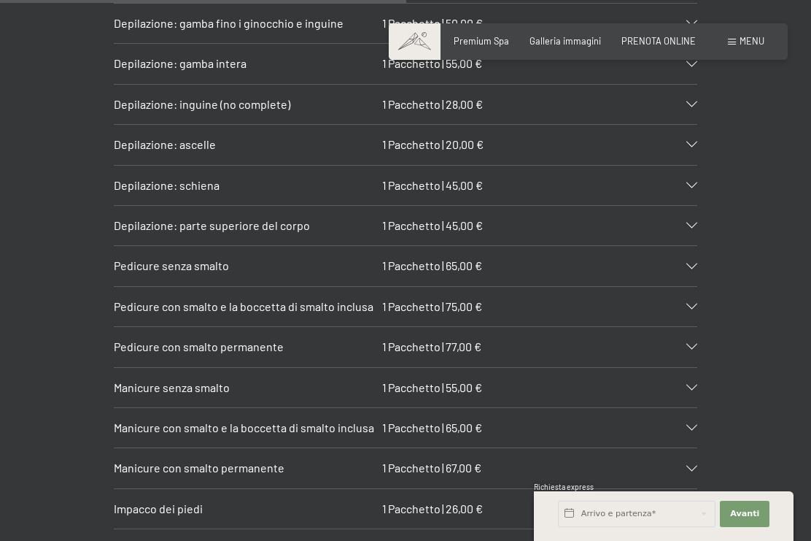
scroll to position [4643, 0]
